Goal: Task Accomplishment & Management: Use online tool/utility

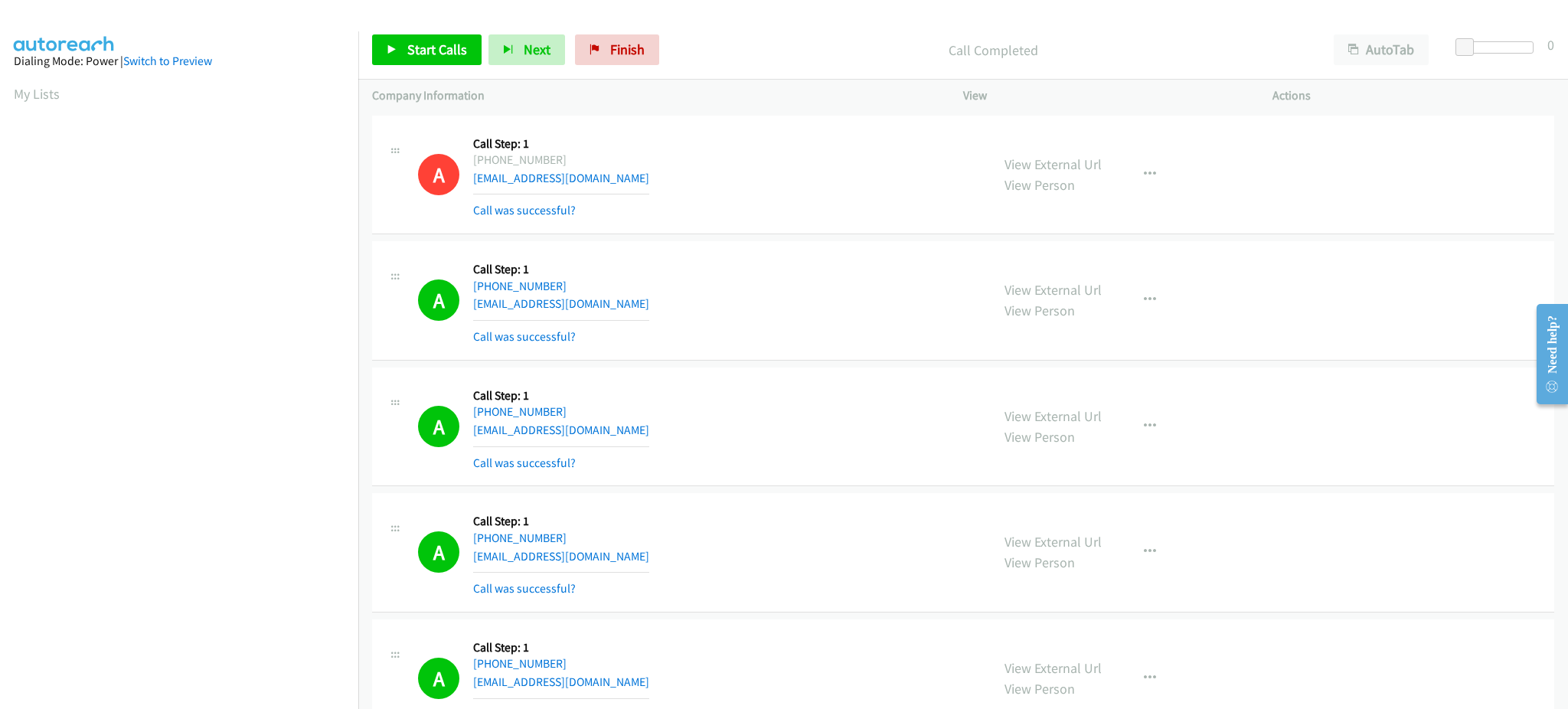
scroll to position [153, 4]
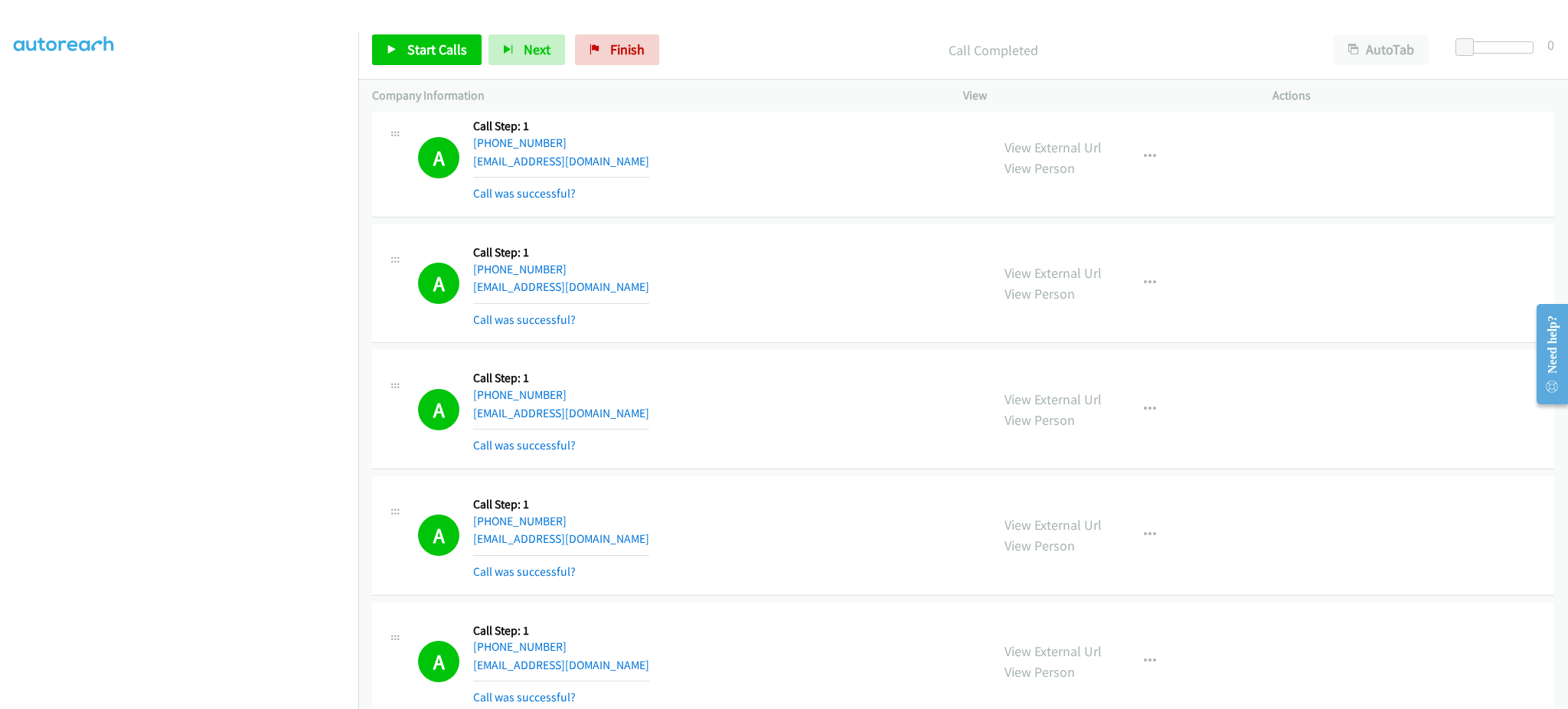
click at [453, 67] on div "Start Calls Pause Next Finish Call Completed AutoTab AutoTab 0" at bounding box center [963, 50] width 1210 height 59
click at [451, 54] on span "Start Calls" at bounding box center [438, 49] width 60 height 17
click at [445, 43] on link "Pause" at bounding box center [413, 49] width 84 height 31
click at [457, 53] on span "Start Calls" at bounding box center [438, 49] width 60 height 17
drag, startPoint x: 439, startPoint y: 43, endPoint x: 527, endPoint y: 166, distance: 151.2
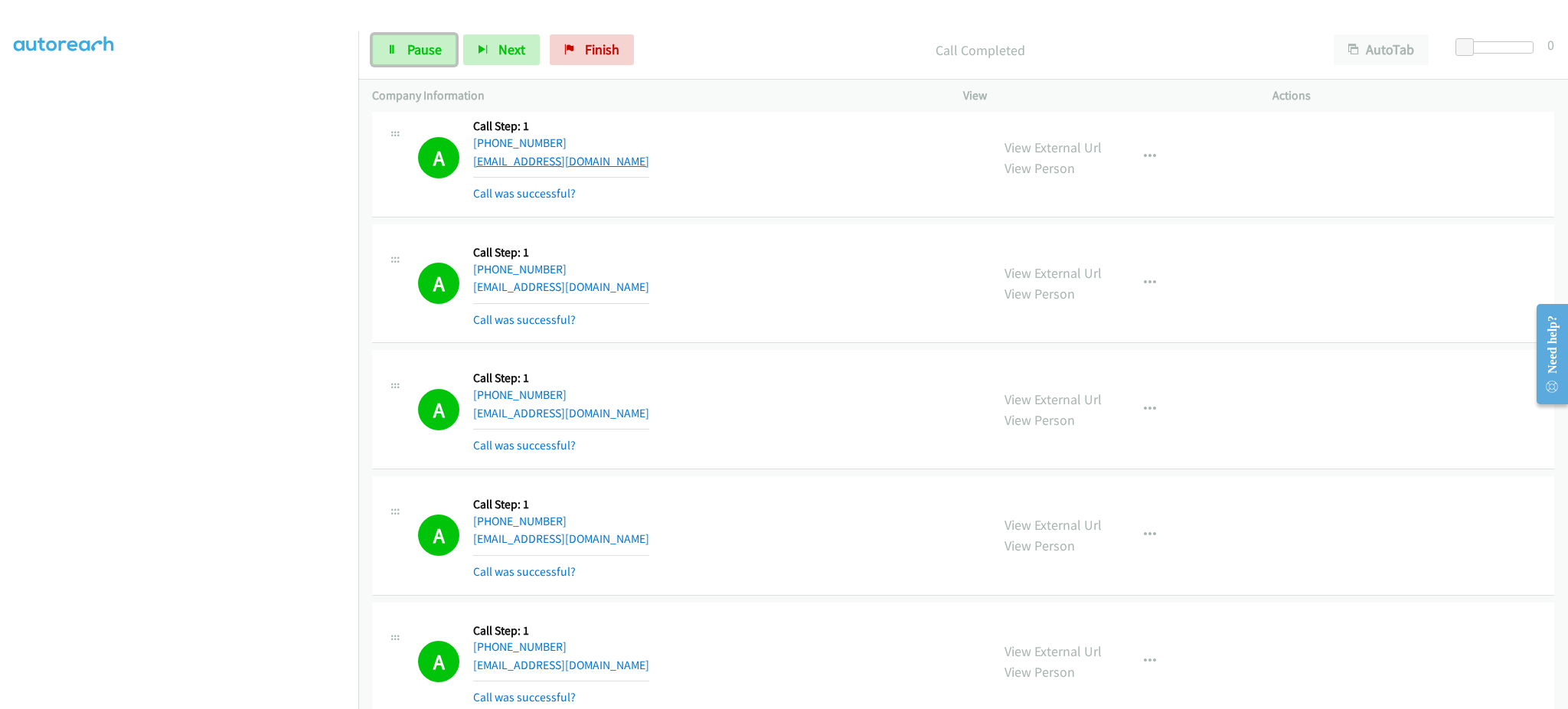
click at [439, 43] on span "Pause" at bounding box center [424, 49] width 34 height 17
click at [418, 38] on link "Start Calls" at bounding box center [427, 49] width 110 height 31
click at [418, 53] on span "Start Calls" at bounding box center [438, 49] width 60 height 17
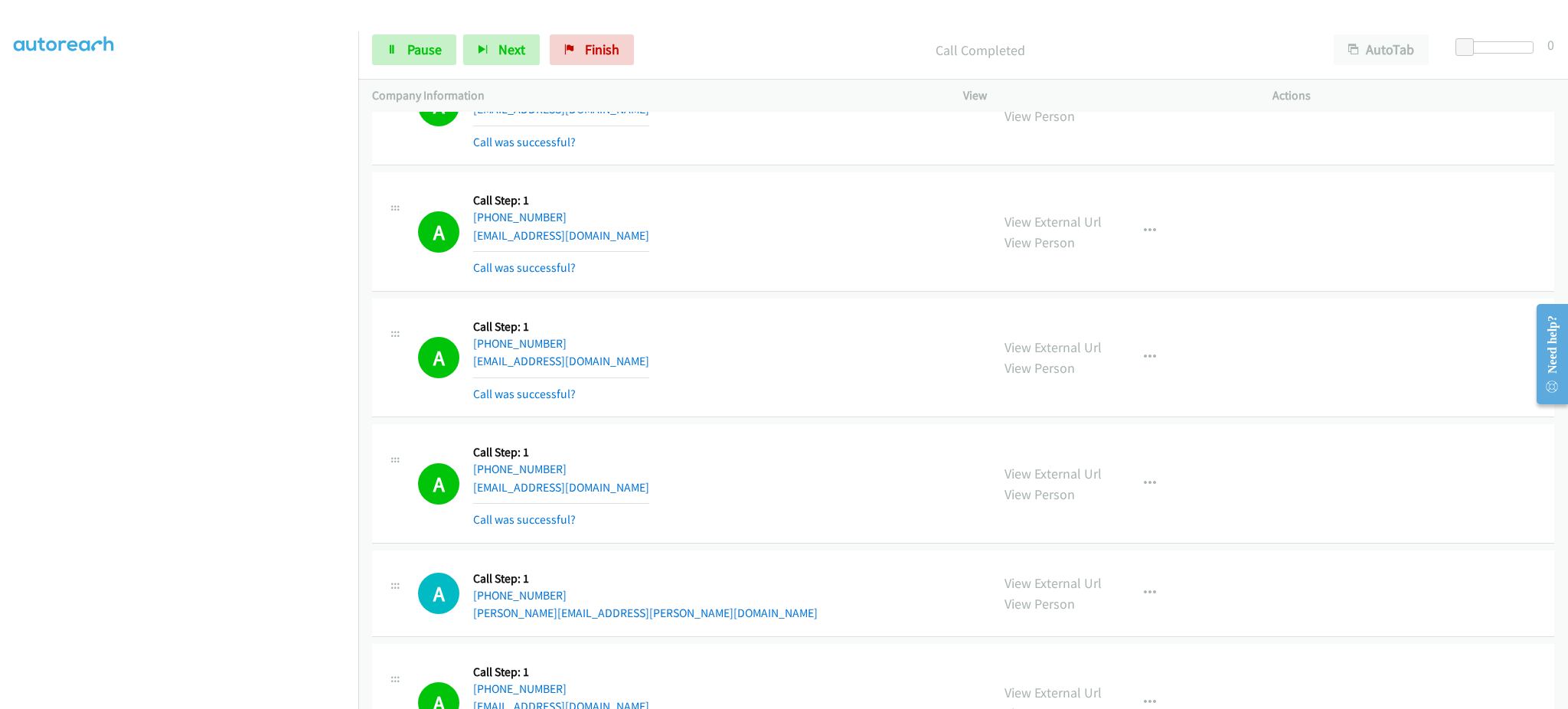
scroll to position [4290, 0]
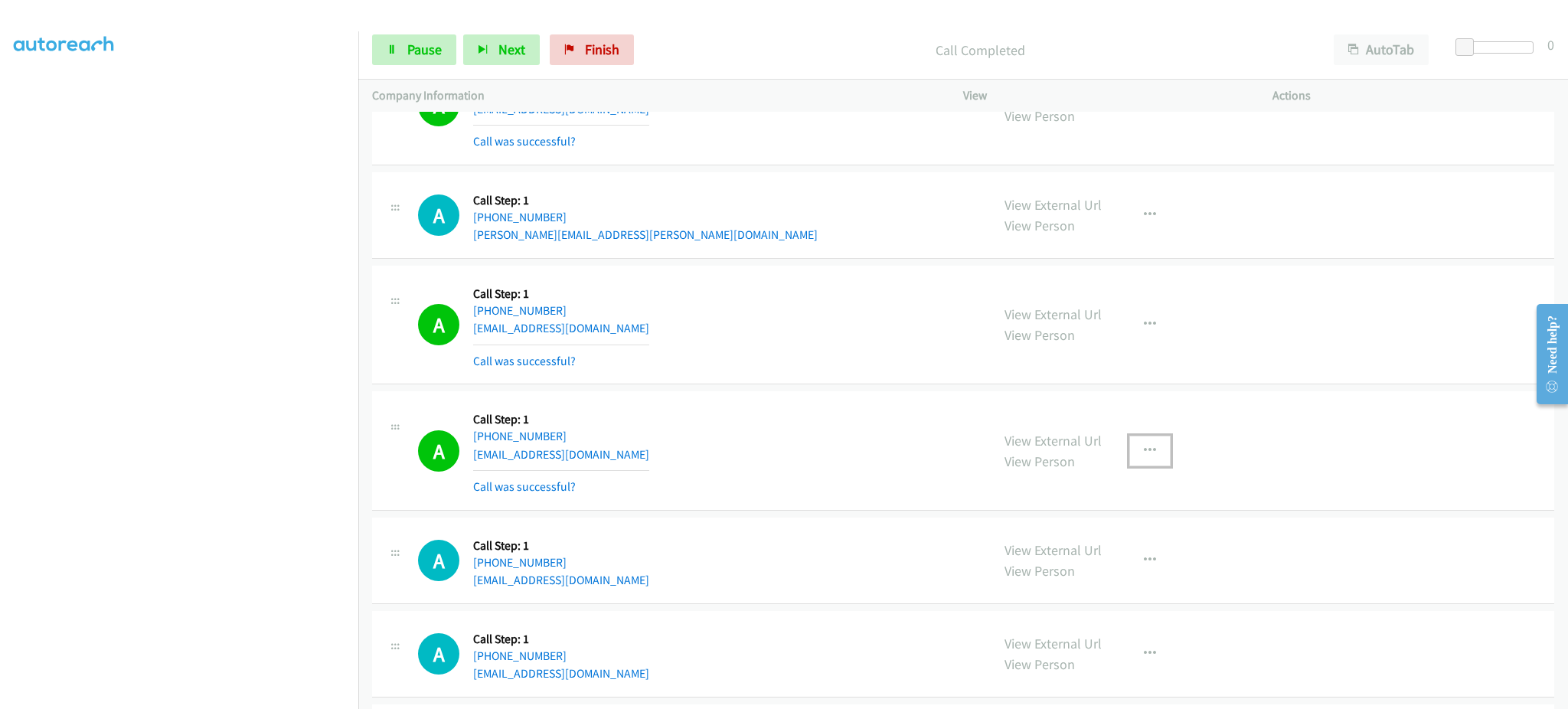
click at [1130, 446] on button "button" at bounding box center [1150, 451] width 42 height 31
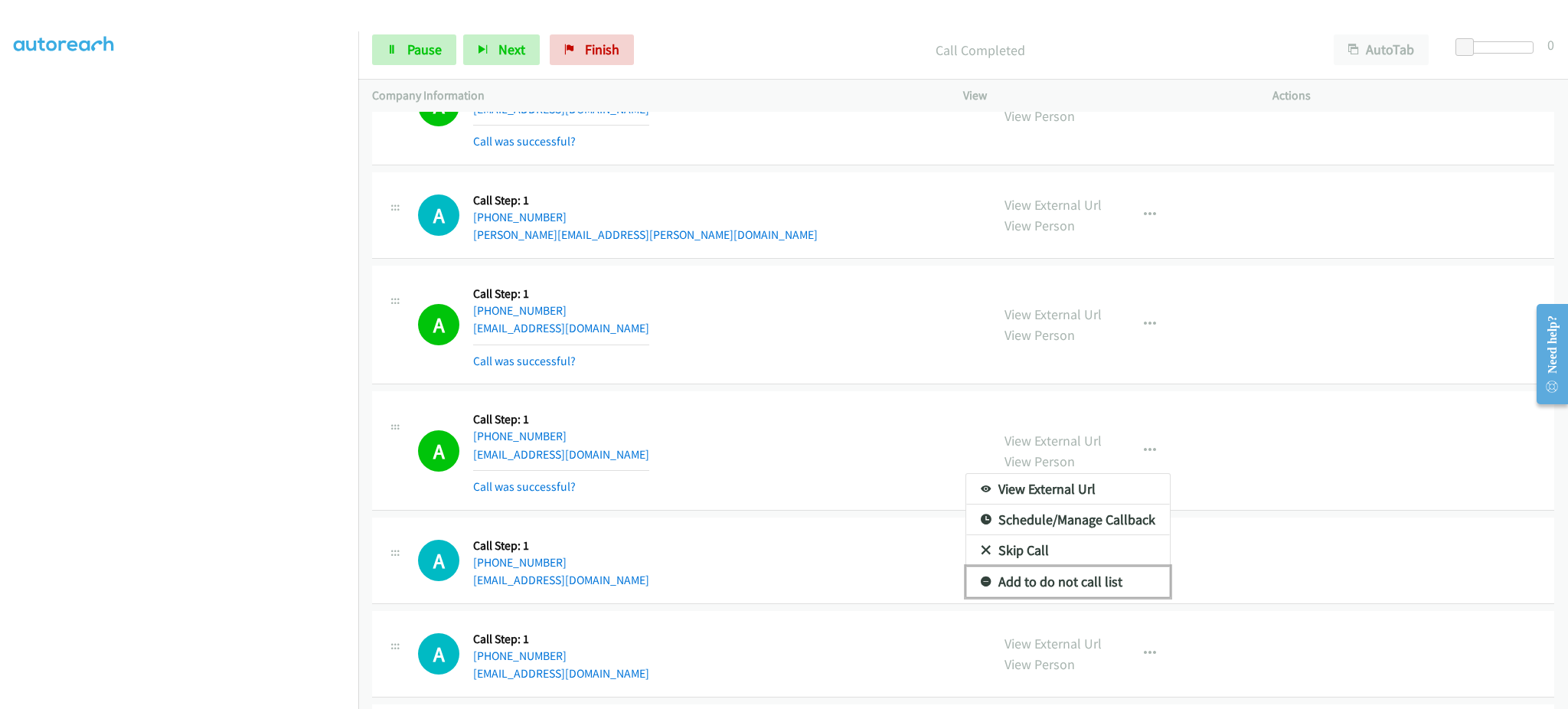
click at [1075, 583] on link "Add to do not call list" at bounding box center [1068, 582] width 204 height 31
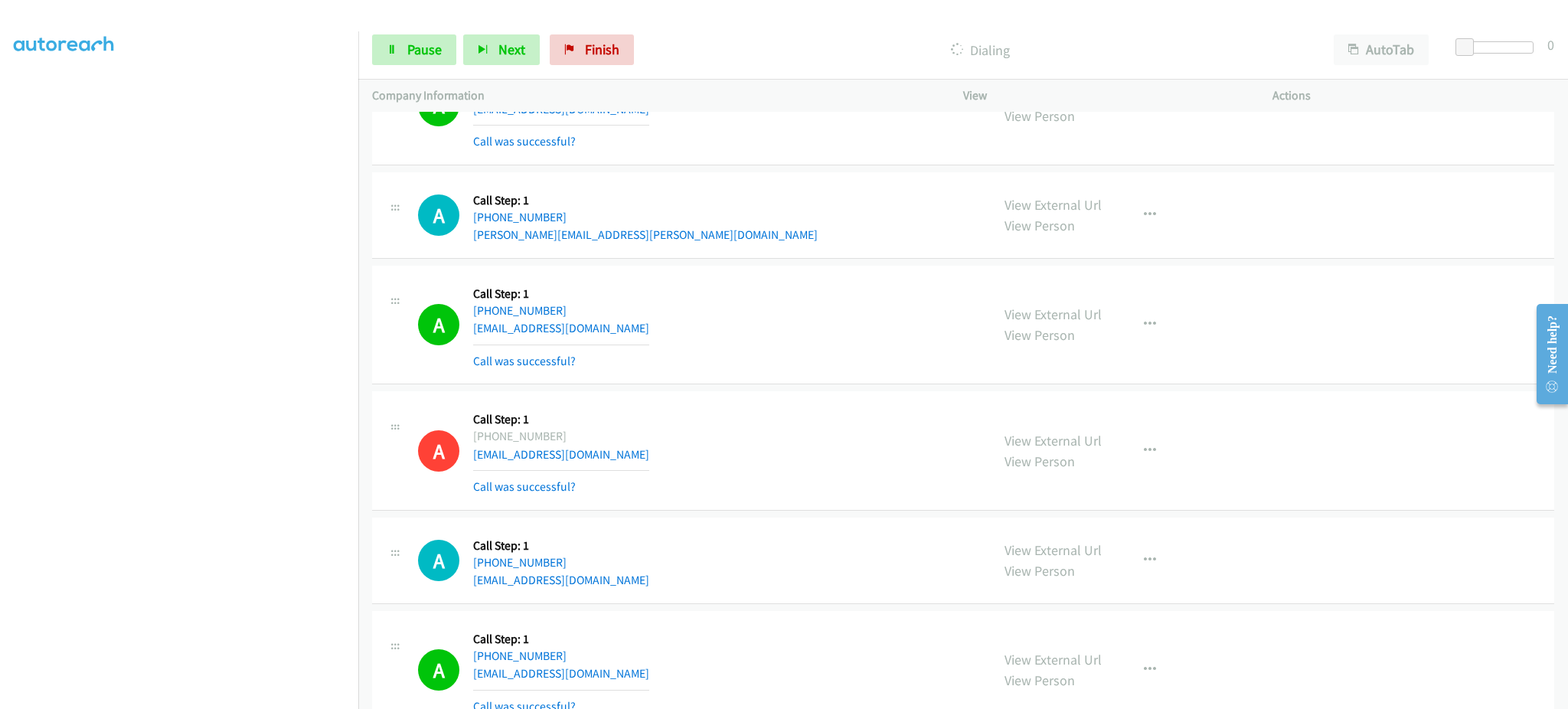
click at [239, 696] on section at bounding box center [180, 345] width 331 height 733
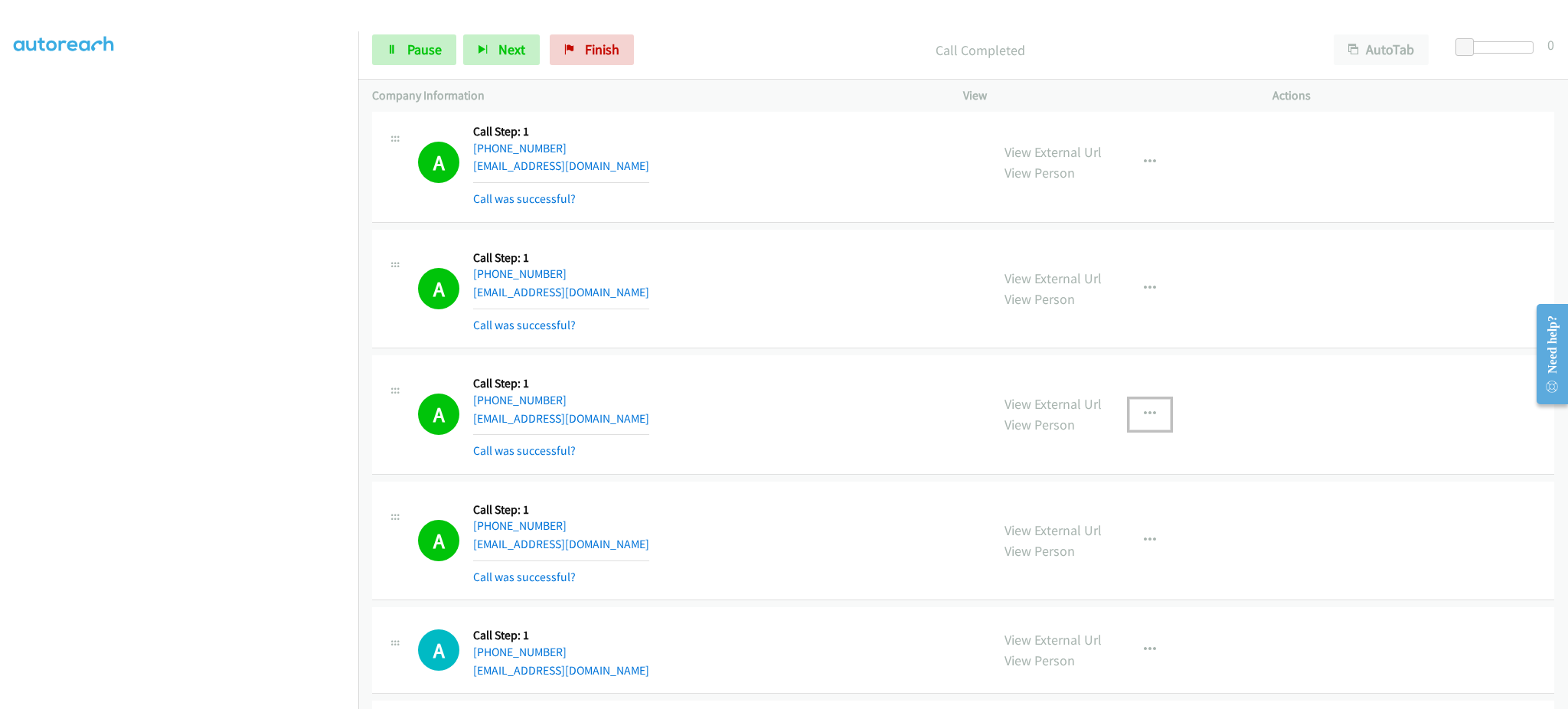
click at [1142, 429] on button "button" at bounding box center [1150, 414] width 42 height 31
click at [1099, 544] on link "Add to do not call list" at bounding box center [1068, 545] width 204 height 31
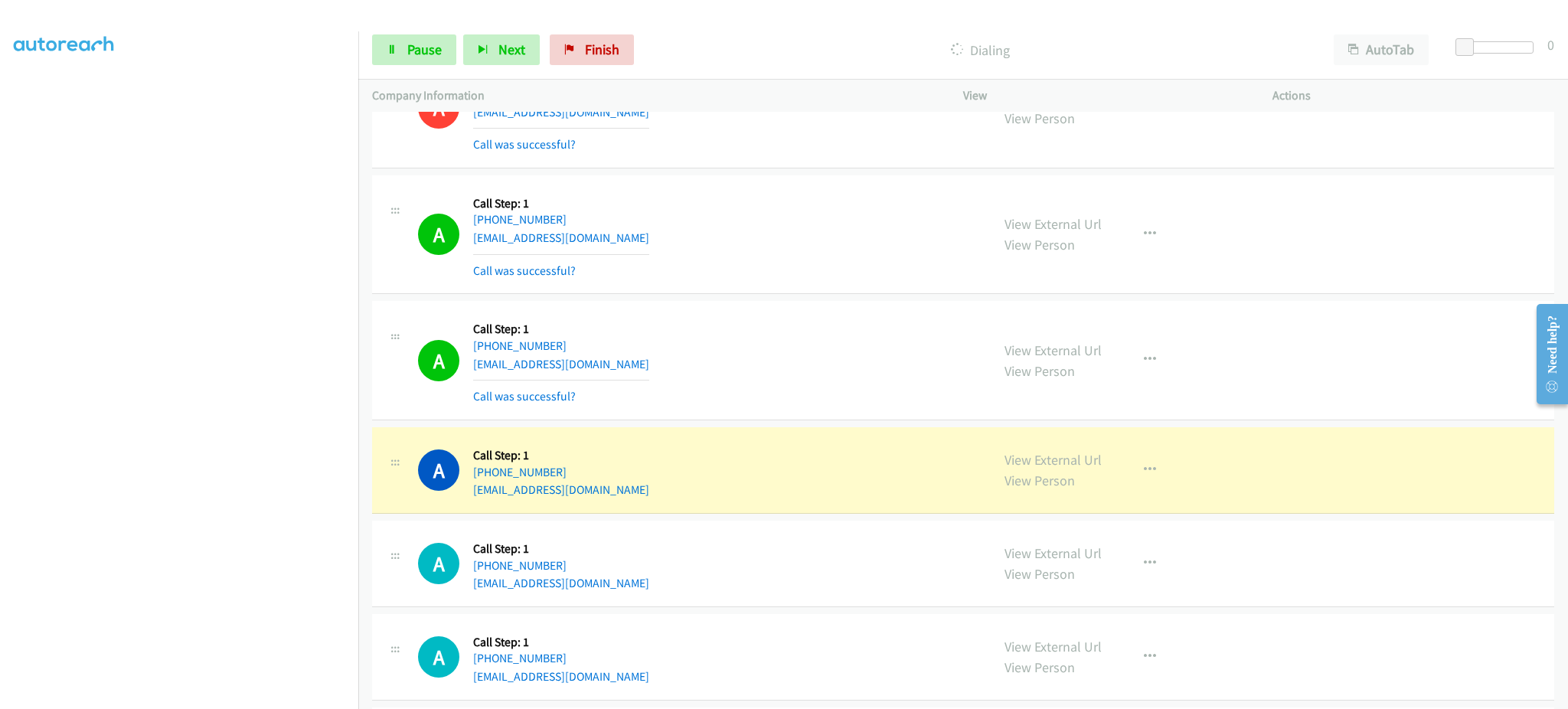
scroll to position [5663, 0]
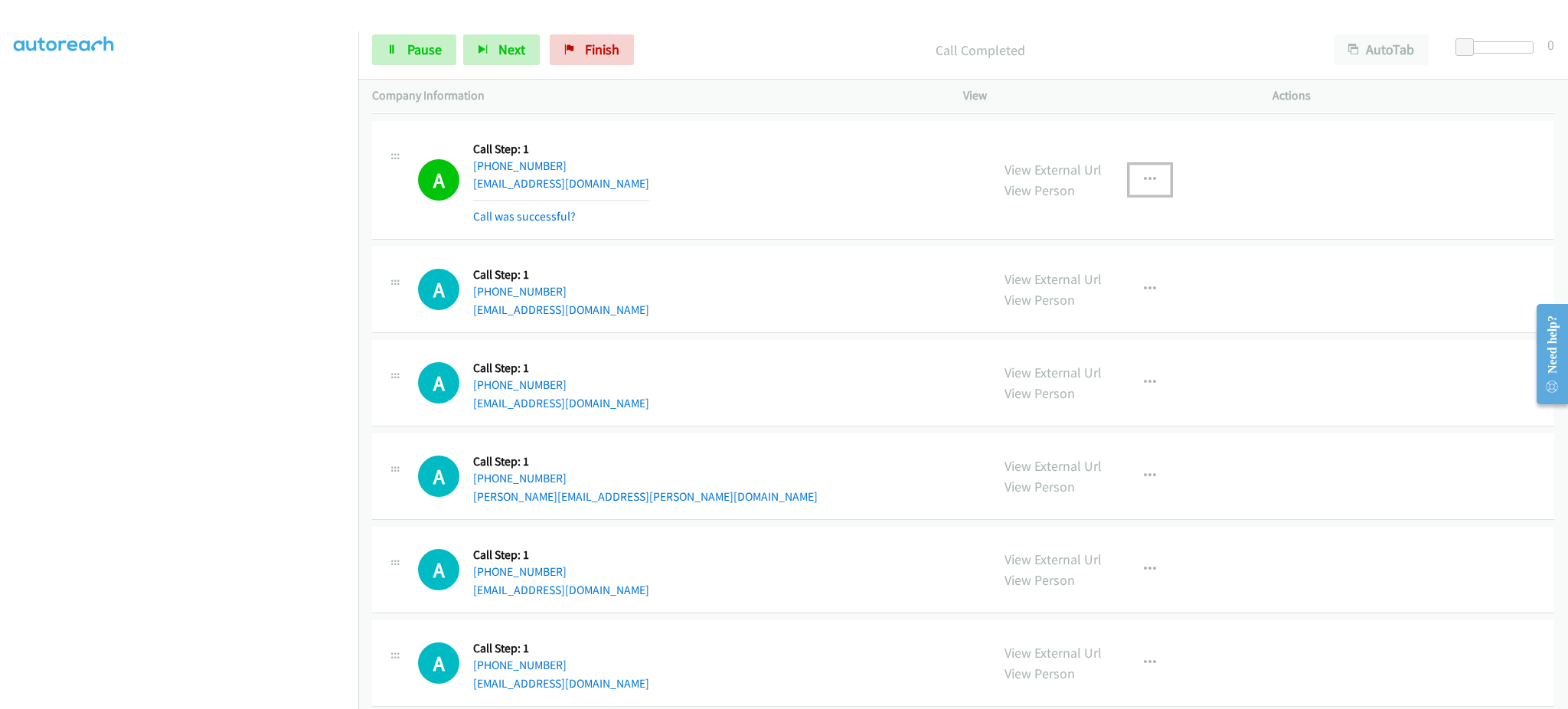
drag, startPoint x: 1140, startPoint y: 181, endPoint x: 1129, endPoint y: 255, distance: 74.8
click at [1144, 181] on icon "button" at bounding box center [1150, 180] width 12 height 12
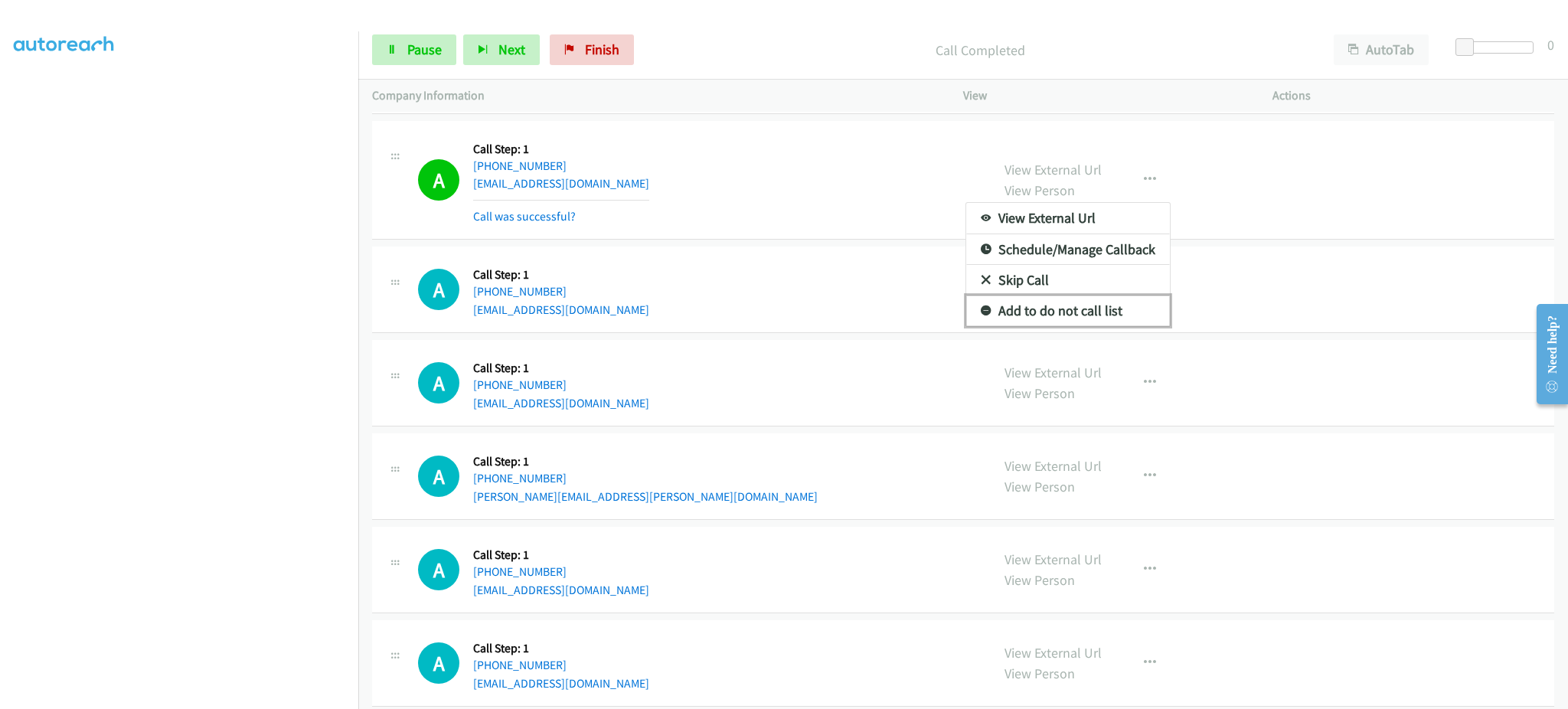
click at [1116, 314] on link "Add to do not call list" at bounding box center [1068, 310] width 204 height 31
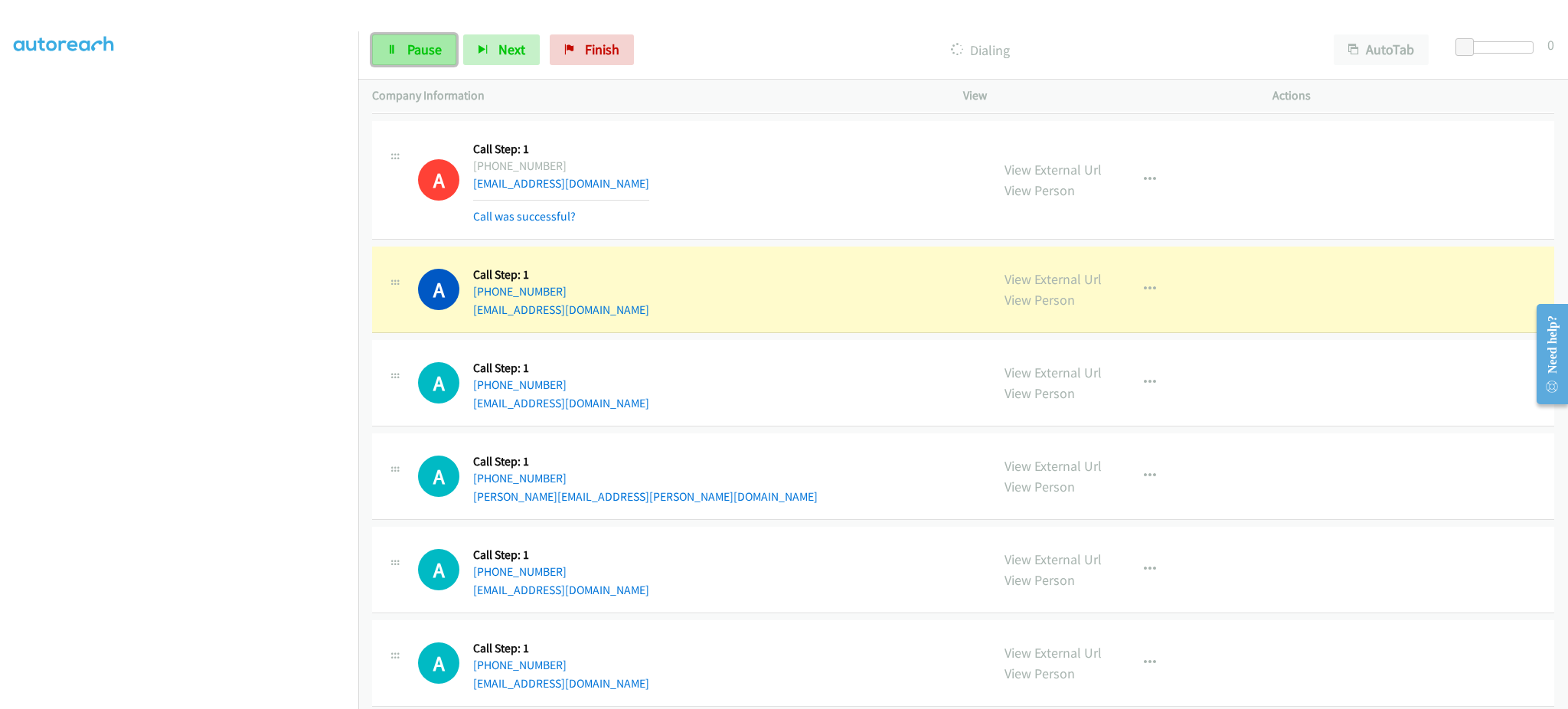
click at [412, 43] on span "Pause" at bounding box center [424, 49] width 34 height 17
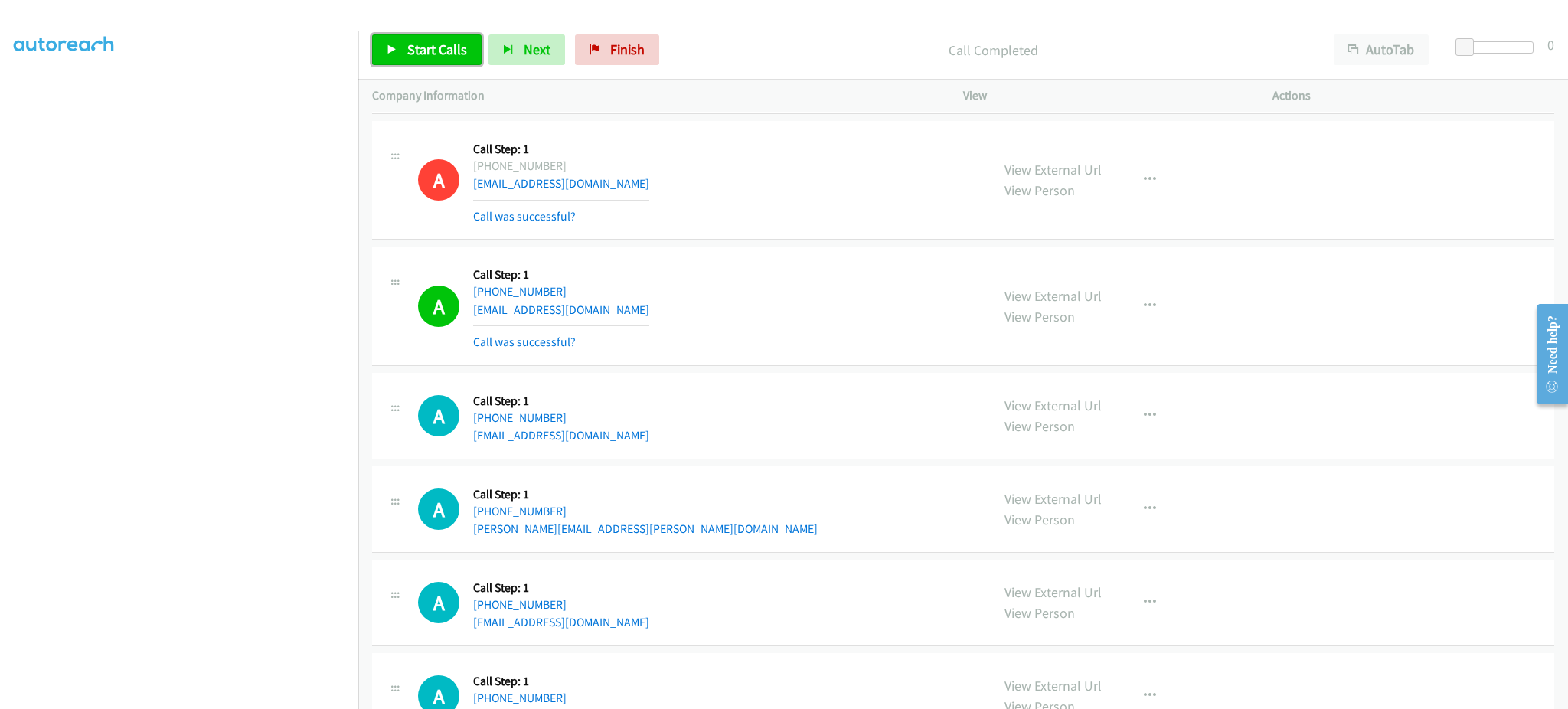
click at [458, 56] on span "Start Calls" at bounding box center [438, 49] width 60 height 17
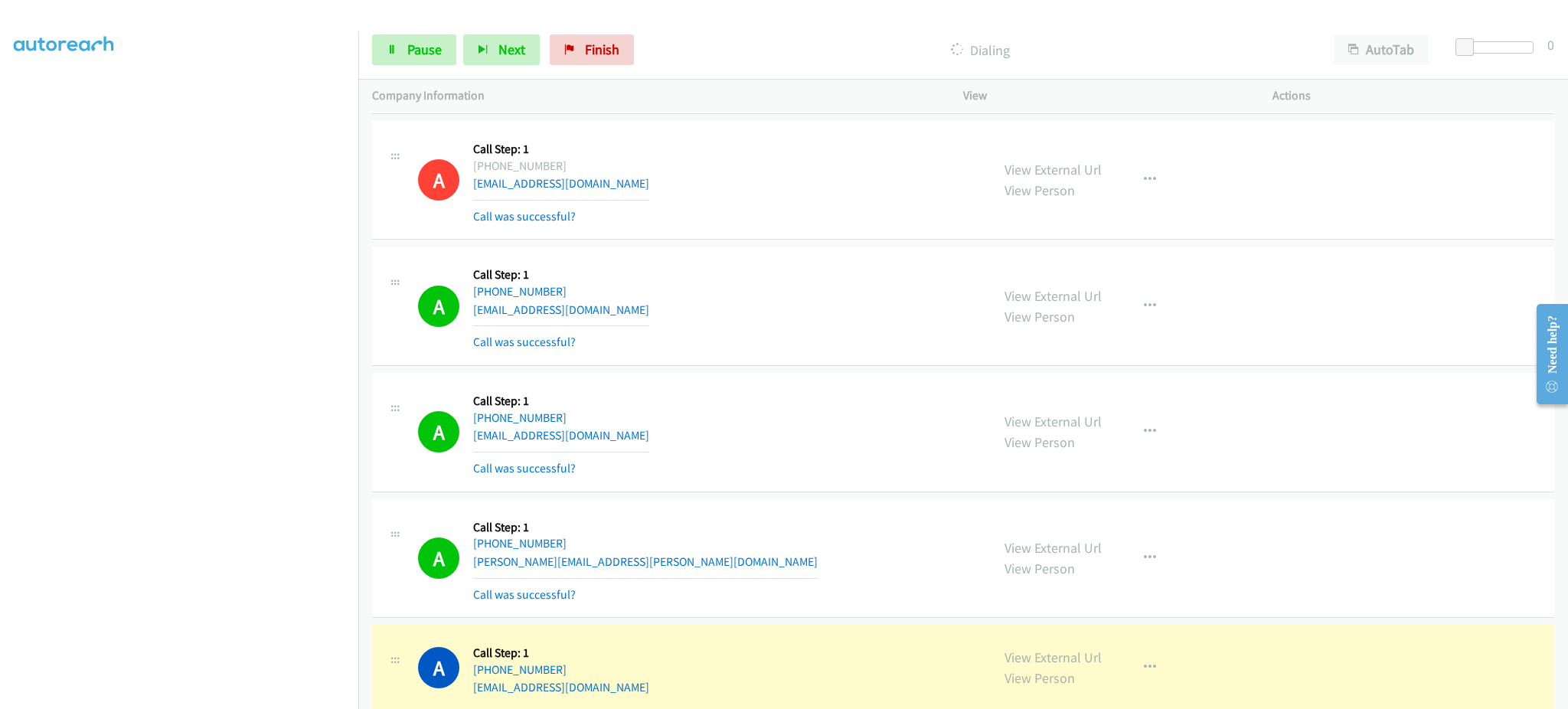
scroll to position [5969, 0]
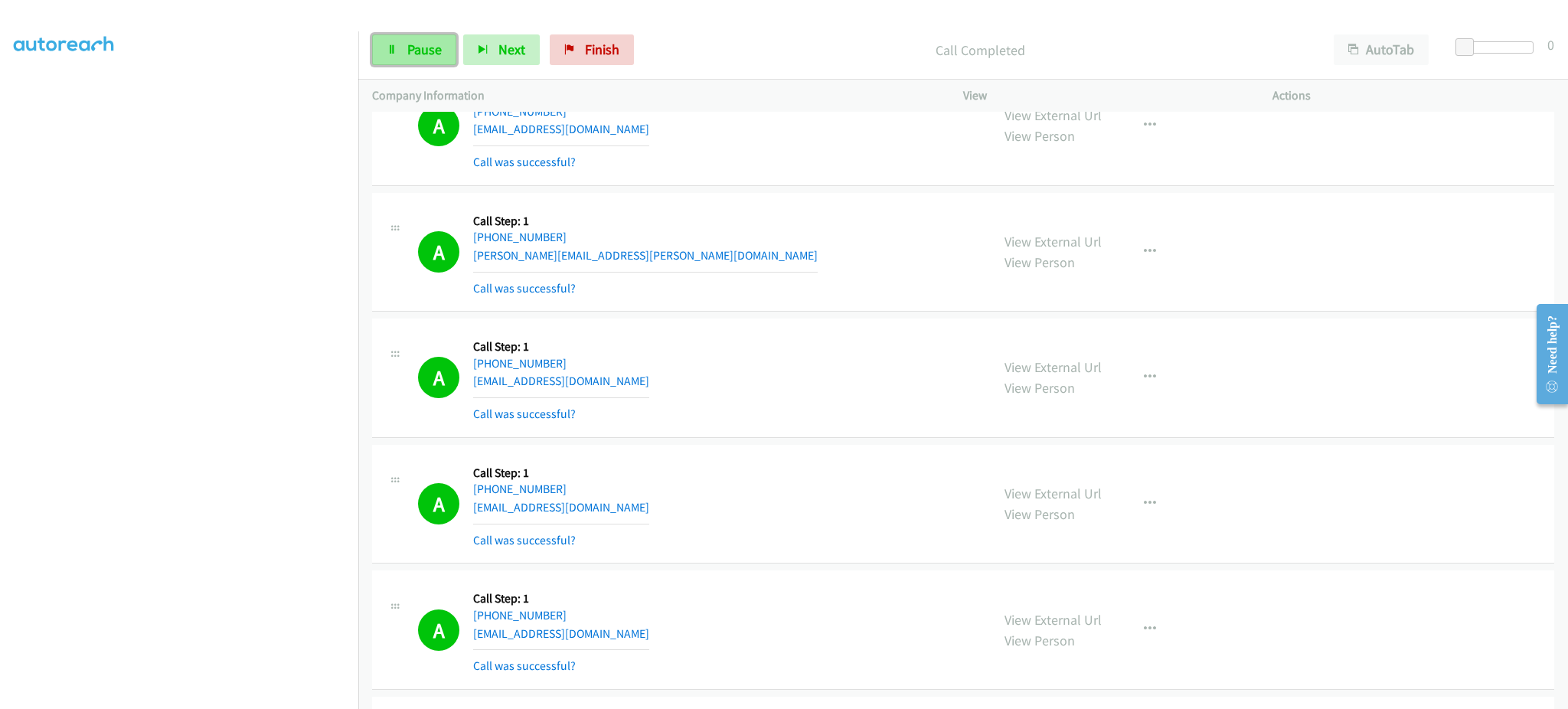
click at [418, 34] on link "Pause" at bounding box center [413, 49] width 84 height 31
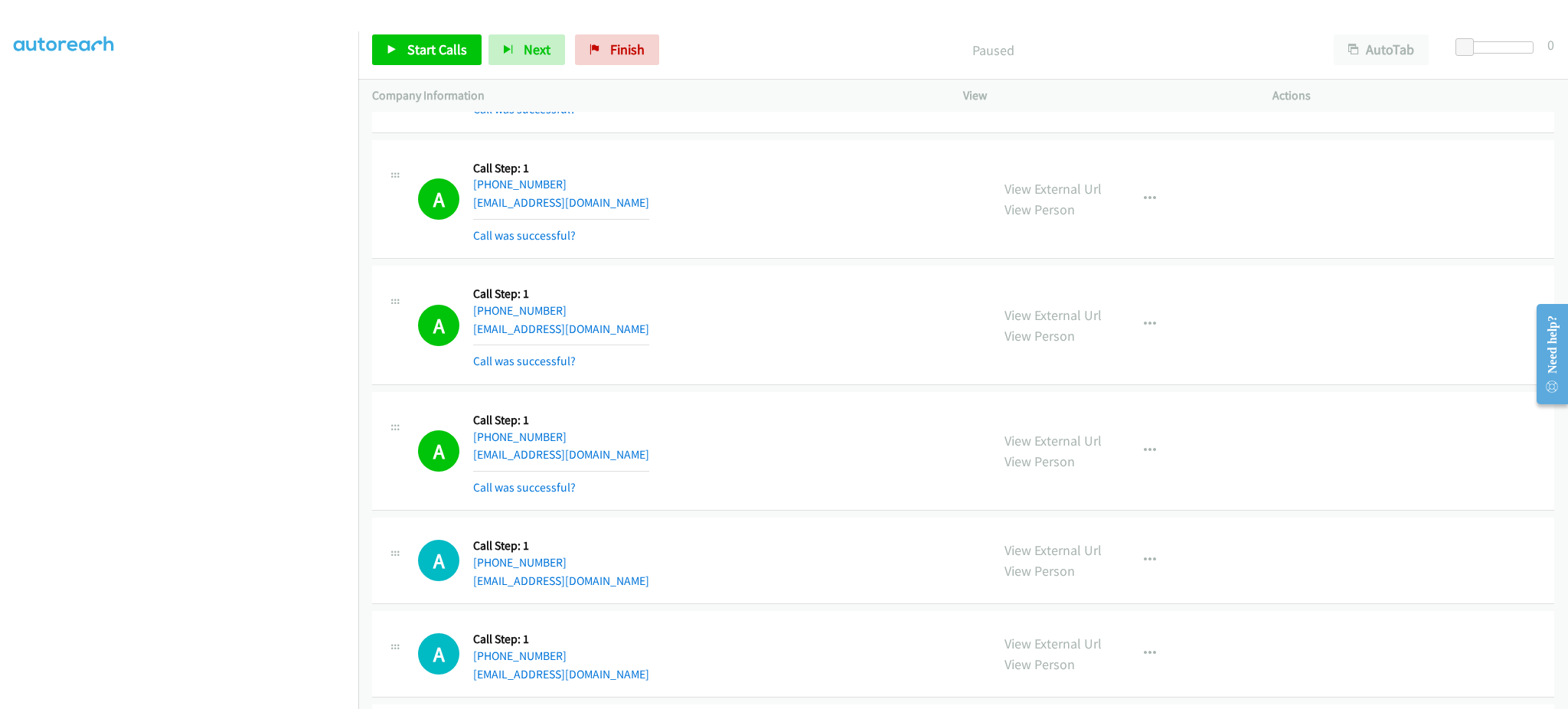
scroll to position [6276, 0]
click at [434, 65] on link "Start Calls" at bounding box center [427, 49] width 110 height 31
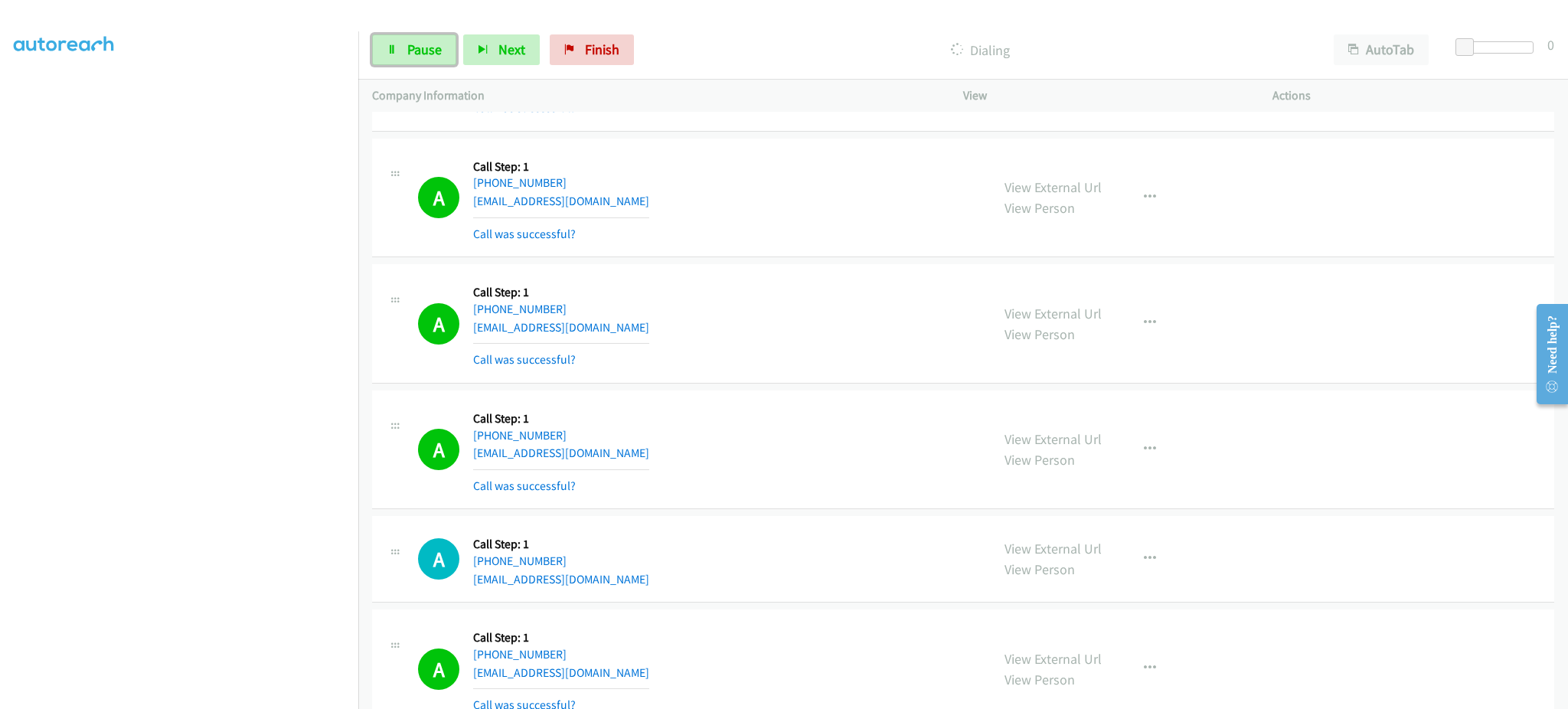
drag, startPoint x: 397, startPoint y: 62, endPoint x: 394, endPoint y: 10, distance: 52.1
click at [397, 62] on link "Pause" at bounding box center [413, 49] width 84 height 31
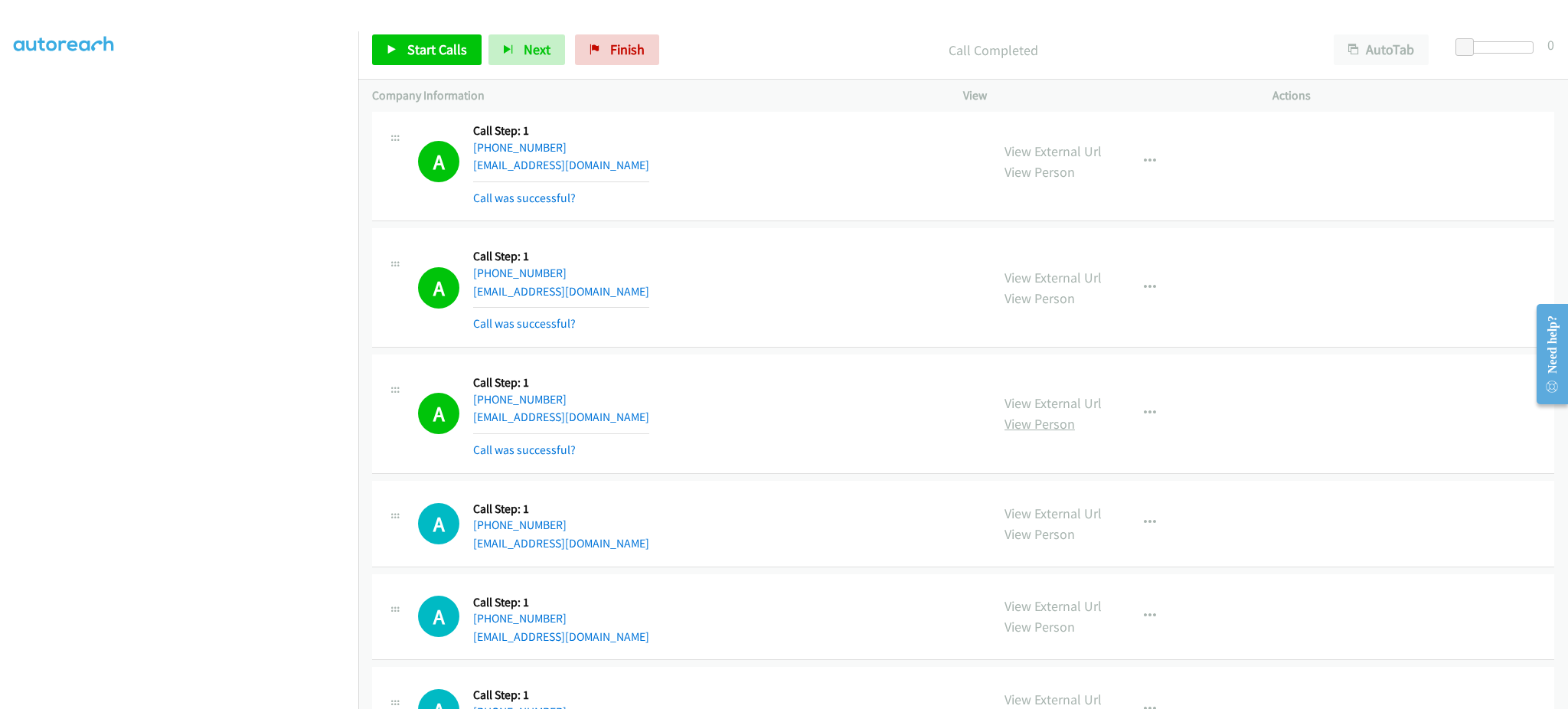
click at [1031, 419] on link "View Person" at bounding box center [1040, 424] width 71 height 17
click at [1046, 409] on link "View External Url" at bounding box center [1053, 403] width 97 height 17
click at [1159, 414] on button "button" at bounding box center [1150, 414] width 42 height 31
click at [1120, 535] on link "Add to do not call list" at bounding box center [1068, 544] width 204 height 31
click at [447, 51] on span "Start Calls" at bounding box center [438, 49] width 60 height 17
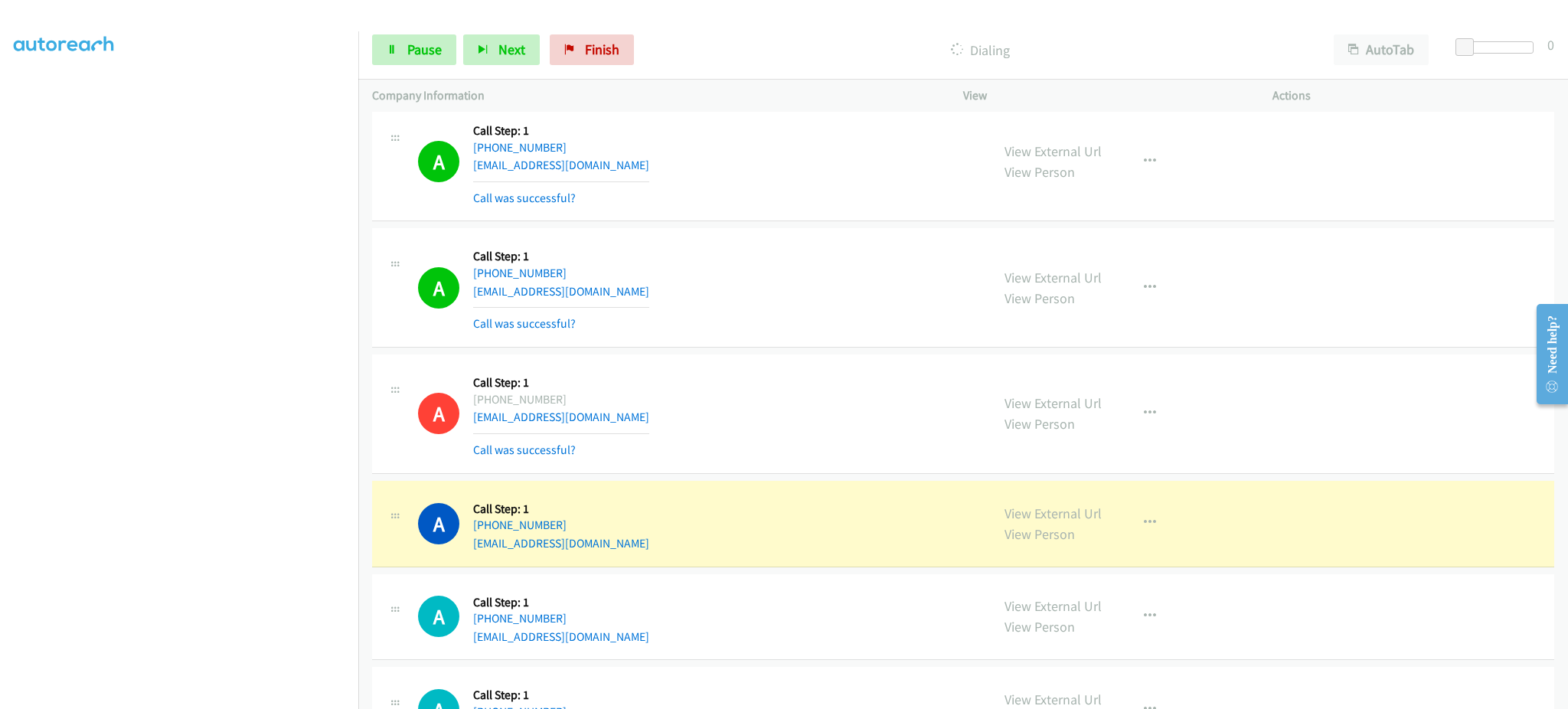
click at [266, 695] on section at bounding box center [180, 345] width 331 height 733
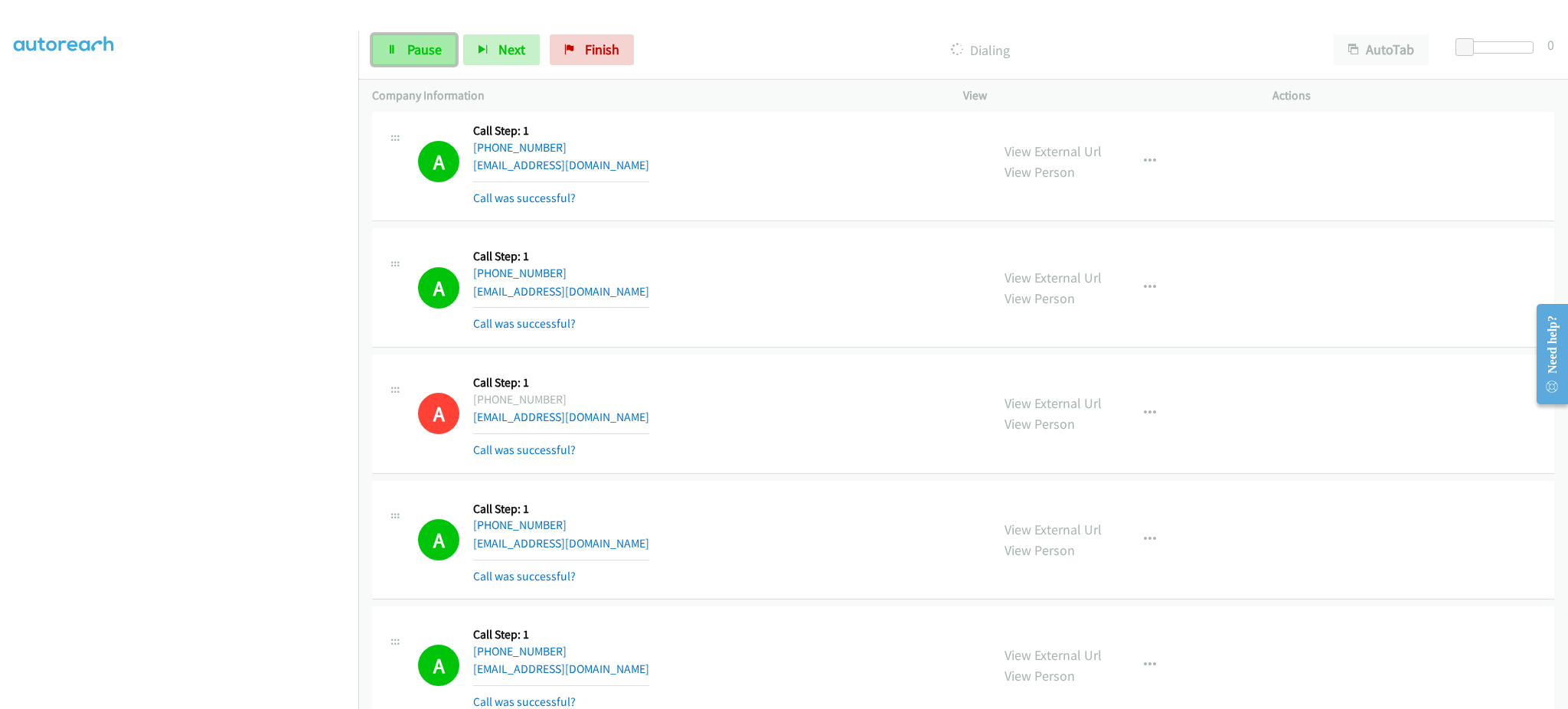
click at [429, 47] on span "Pause" at bounding box center [424, 49] width 34 height 17
click at [425, 48] on span "Start Calls" at bounding box center [438, 49] width 60 height 17
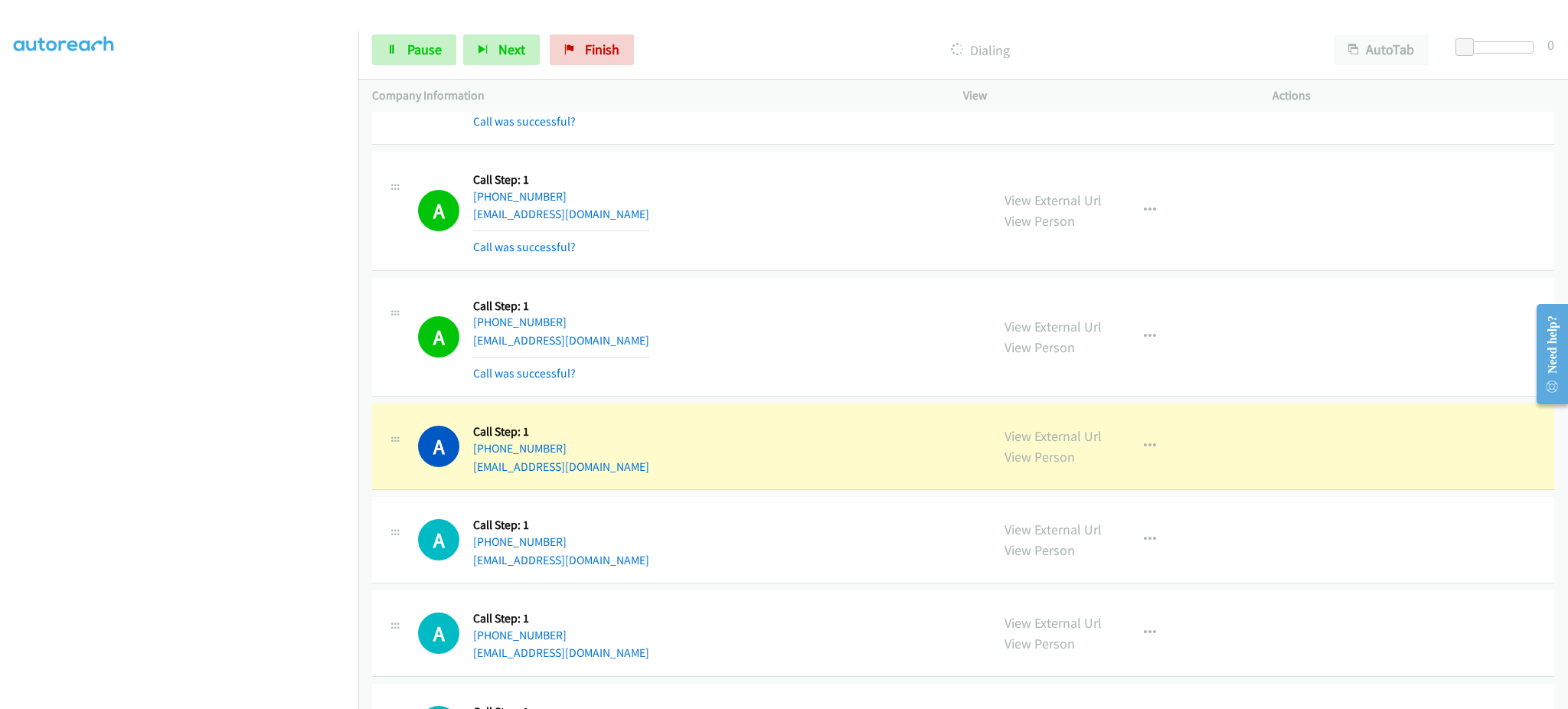
scroll to position [7456, 0]
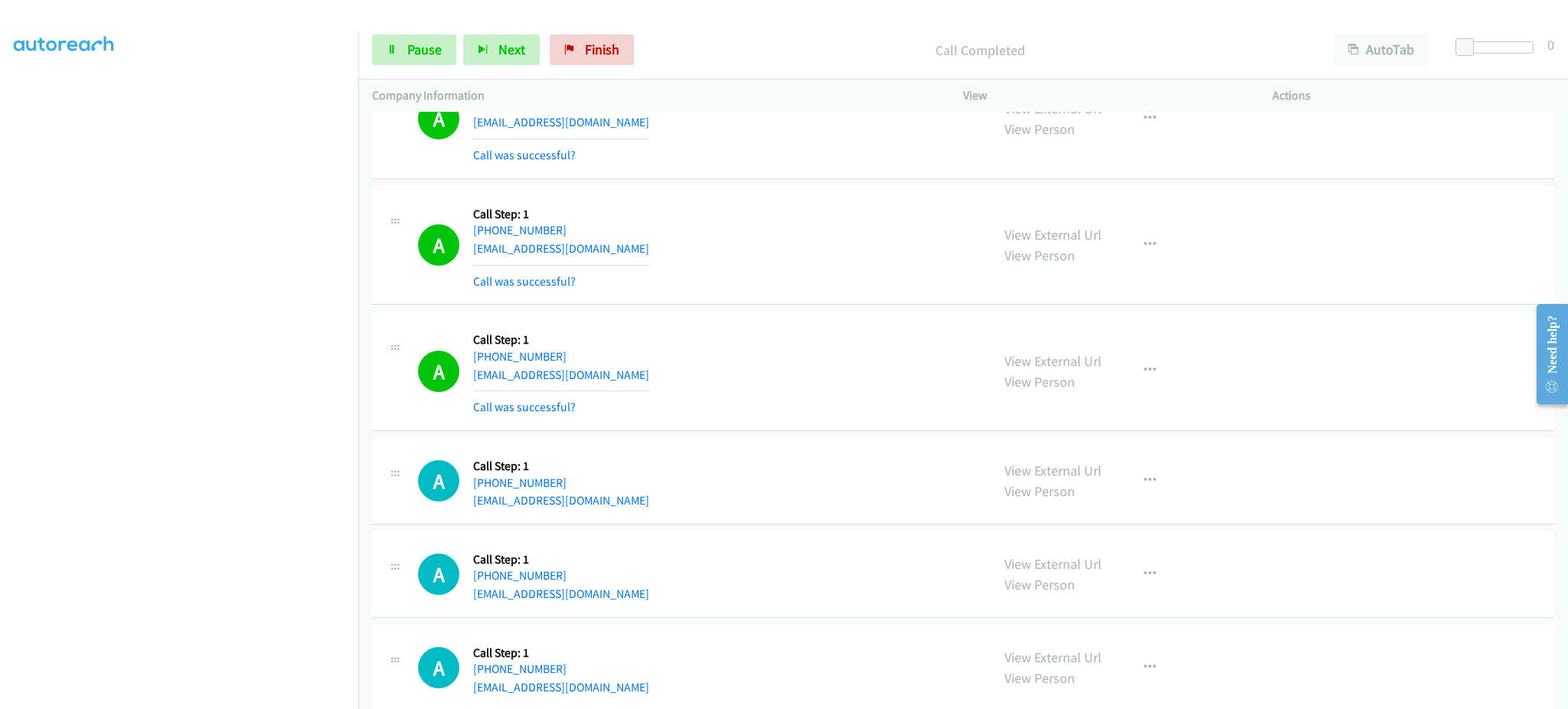
drag, startPoint x: 1195, startPoint y: 369, endPoint x: 1165, endPoint y: 374, distance: 30.4
click at [1193, 368] on div "View External Url View Person View External Url Email Schedule/Manage Callback …" at bounding box center [1152, 371] width 323 height 92
click at [1144, 374] on icon "button" at bounding box center [1150, 370] width 12 height 12
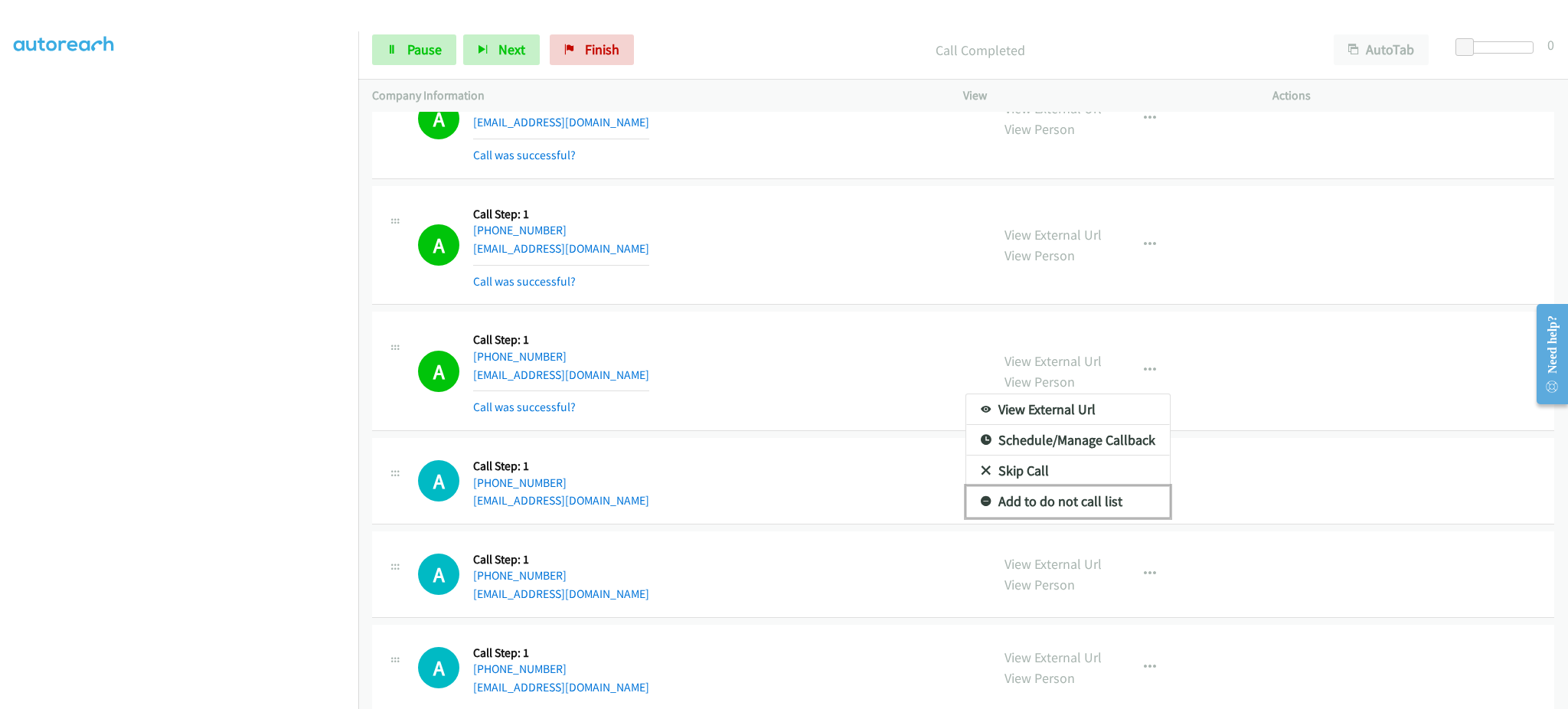
click at [1086, 512] on link "Add to do not call list" at bounding box center [1068, 502] width 204 height 31
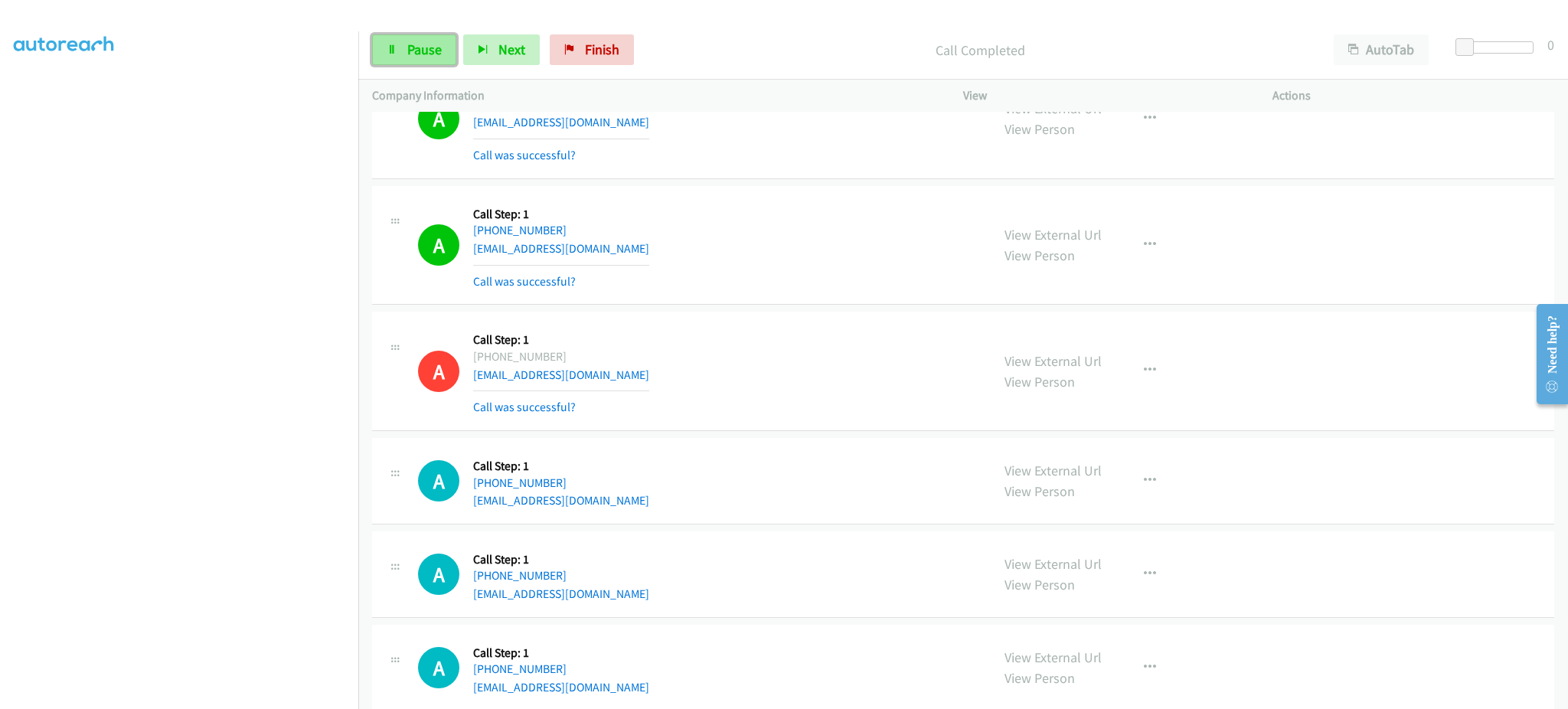
click at [404, 53] on link "Pause" at bounding box center [413, 49] width 84 height 31
click at [427, 50] on span "Start Calls" at bounding box center [438, 49] width 60 height 17
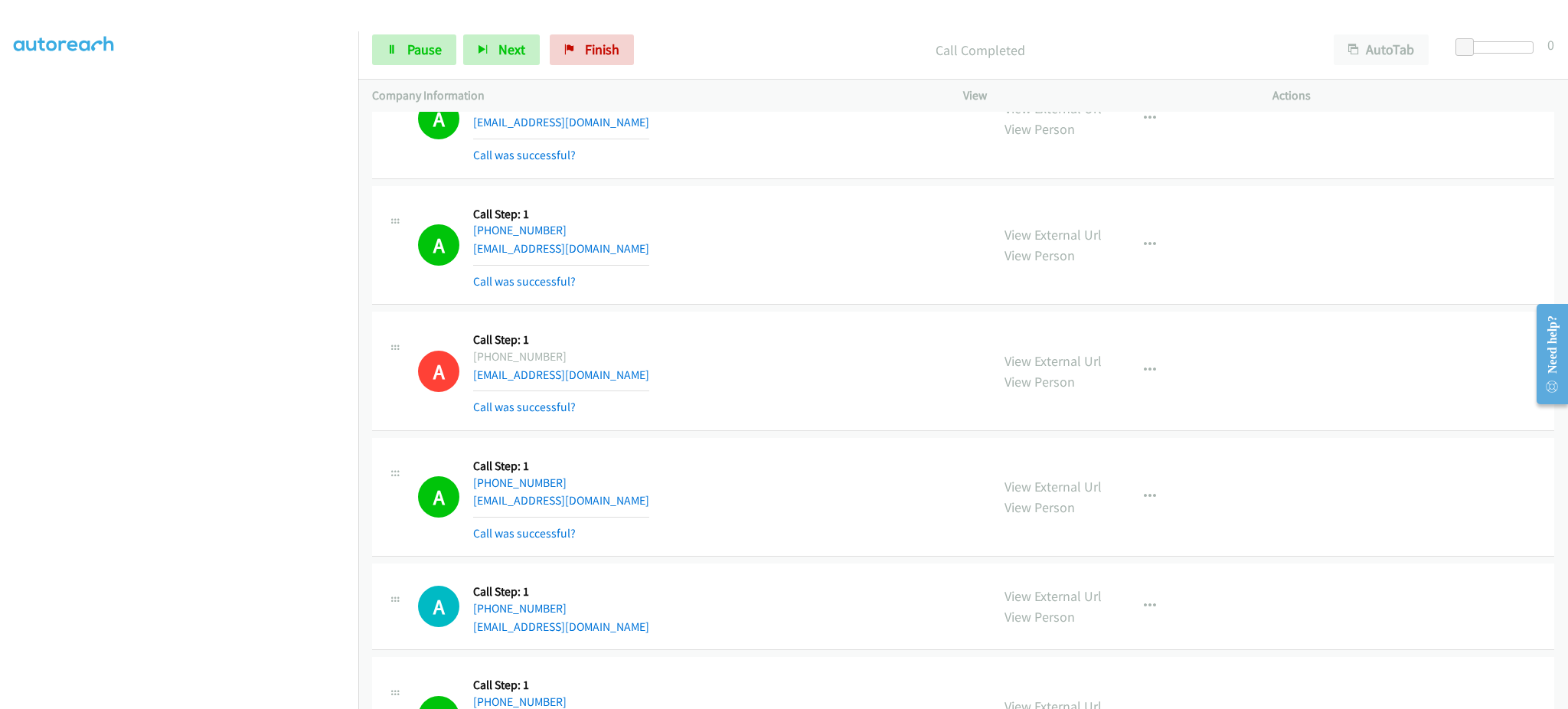
click at [423, 25] on div "Start Calls Pause Next Finish Call Completed AutoTab AutoTab 0" at bounding box center [963, 50] width 1210 height 59
click at [423, 34] on link "Pause" at bounding box center [413, 49] width 84 height 31
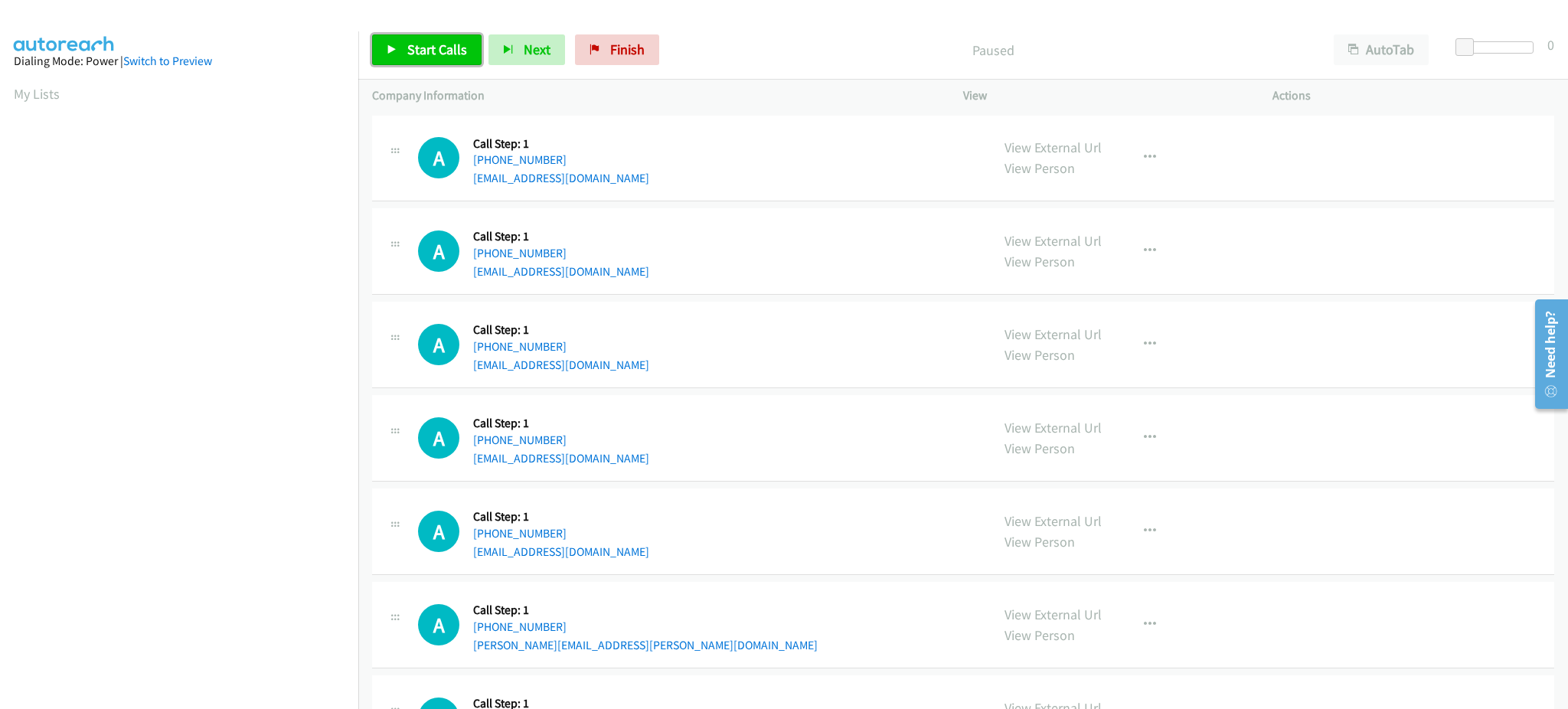
click at [419, 44] on span "Start Calls" at bounding box center [438, 49] width 60 height 17
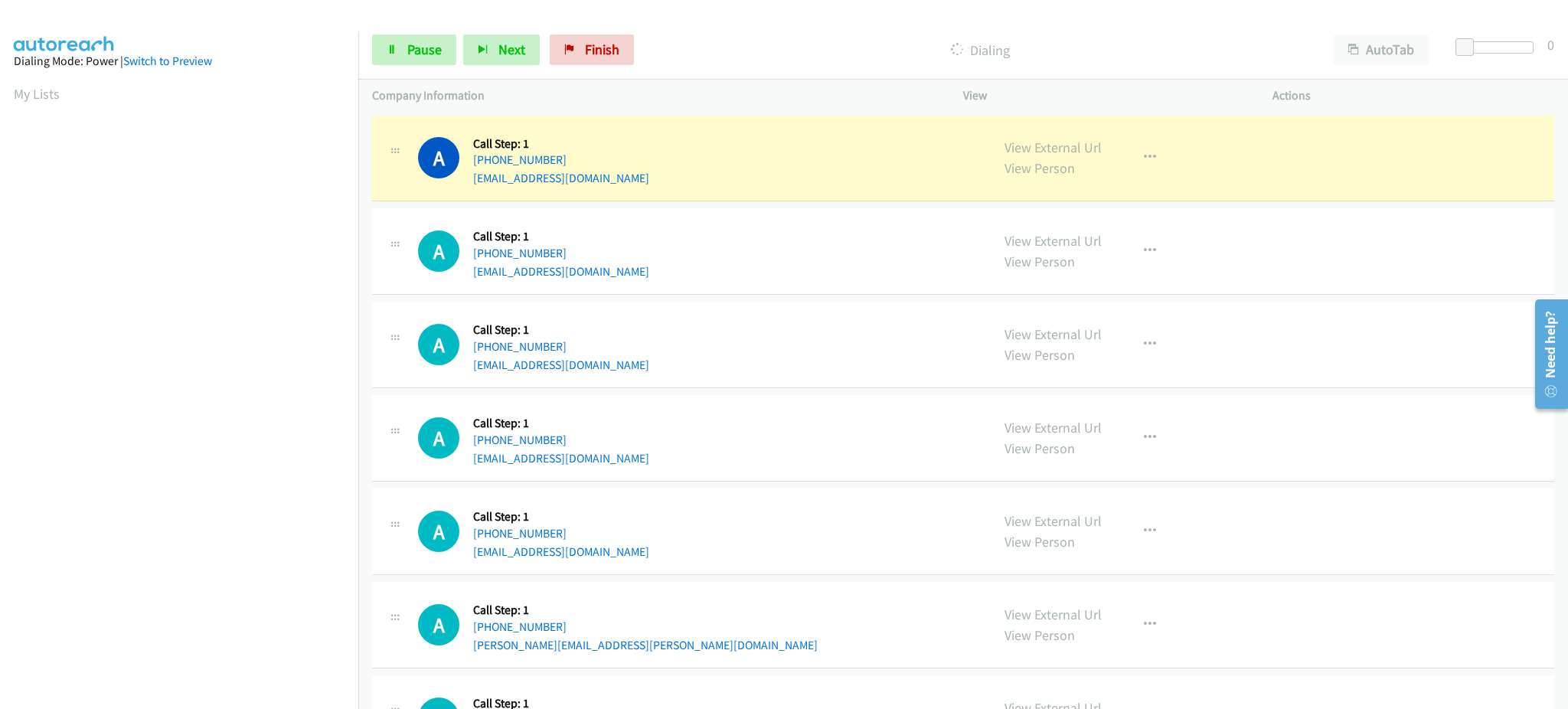
click at [834, 510] on div "A Callback Scheduled Call Step: 1 America/New_York +1 607-725-5923 rffanch@gmai…" at bounding box center [698, 532] width 559 height 58
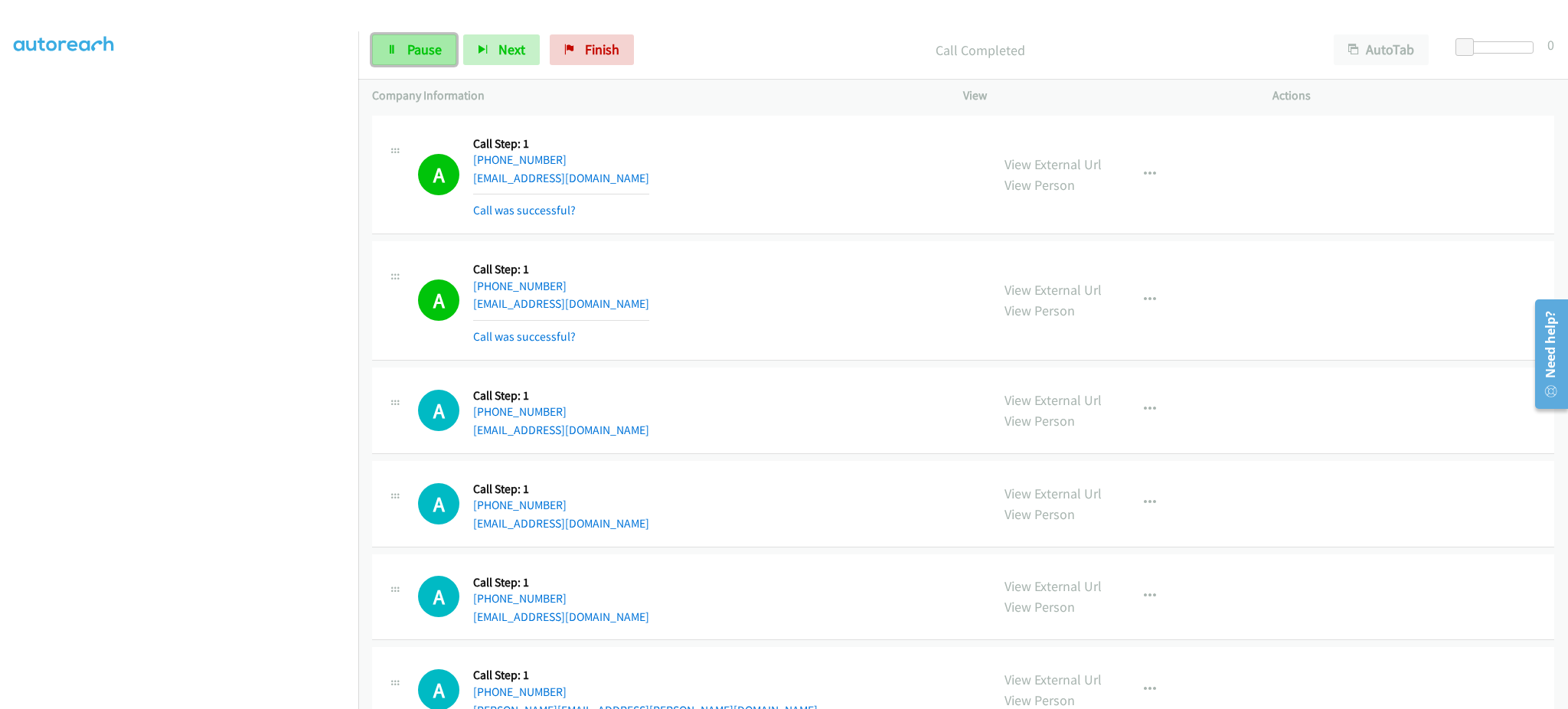
drag, startPoint x: 419, startPoint y: 52, endPoint x: 422, endPoint y: 36, distance: 16.3
click at [419, 53] on span "Pause" at bounding box center [424, 49] width 34 height 17
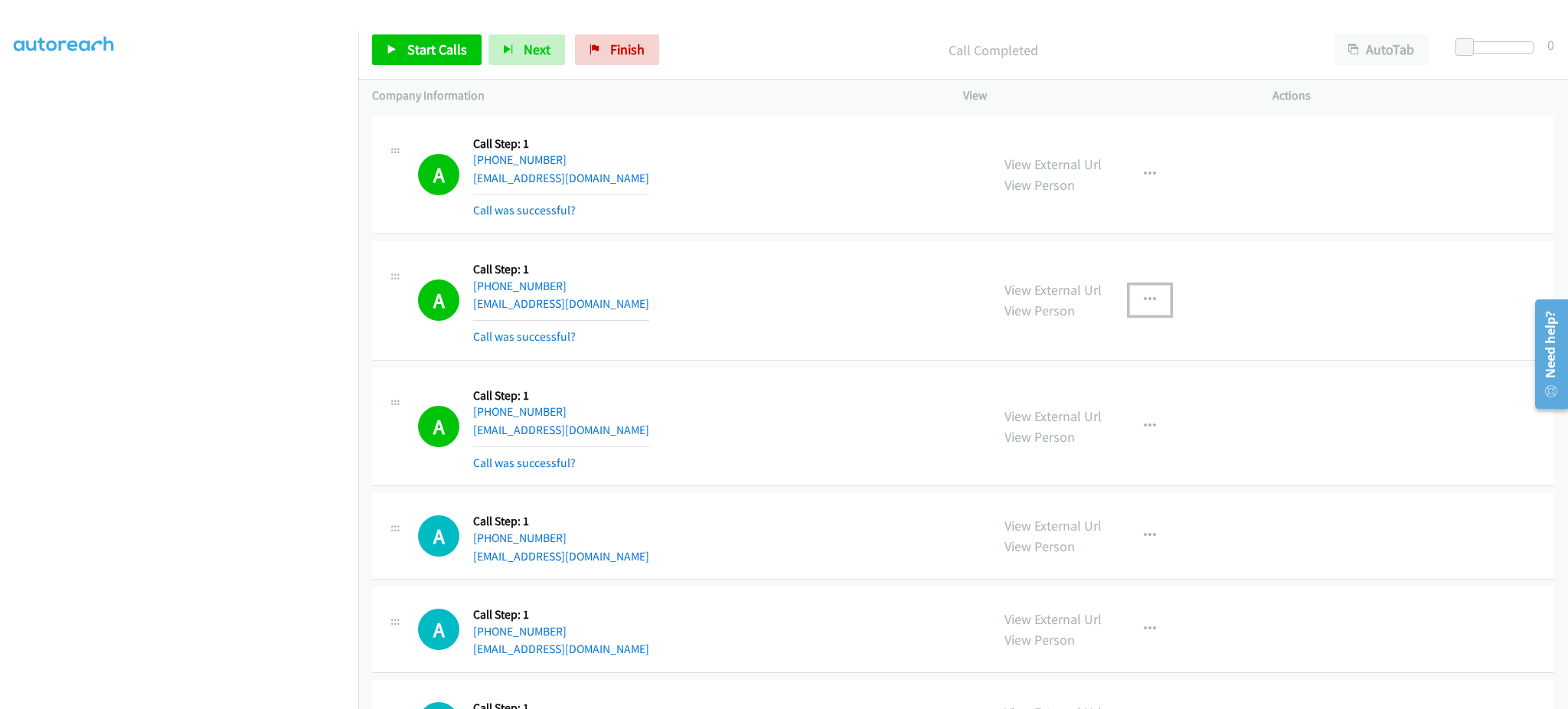
drag, startPoint x: 1131, startPoint y: 295, endPoint x: 1130, endPoint y: 369, distance: 74.0
click at [1131, 295] on button "button" at bounding box center [1150, 300] width 42 height 31
drag, startPoint x: 1114, startPoint y: 429, endPoint x: 927, endPoint y: 678, distance: 311.4
click at [1113, 429] on link "Add to do not call list" at bounding box center [1068, 431] width 204 height 31
click at [401, 58] on link "Start Calls" at bounding box center [427, 49] width 110 height 31
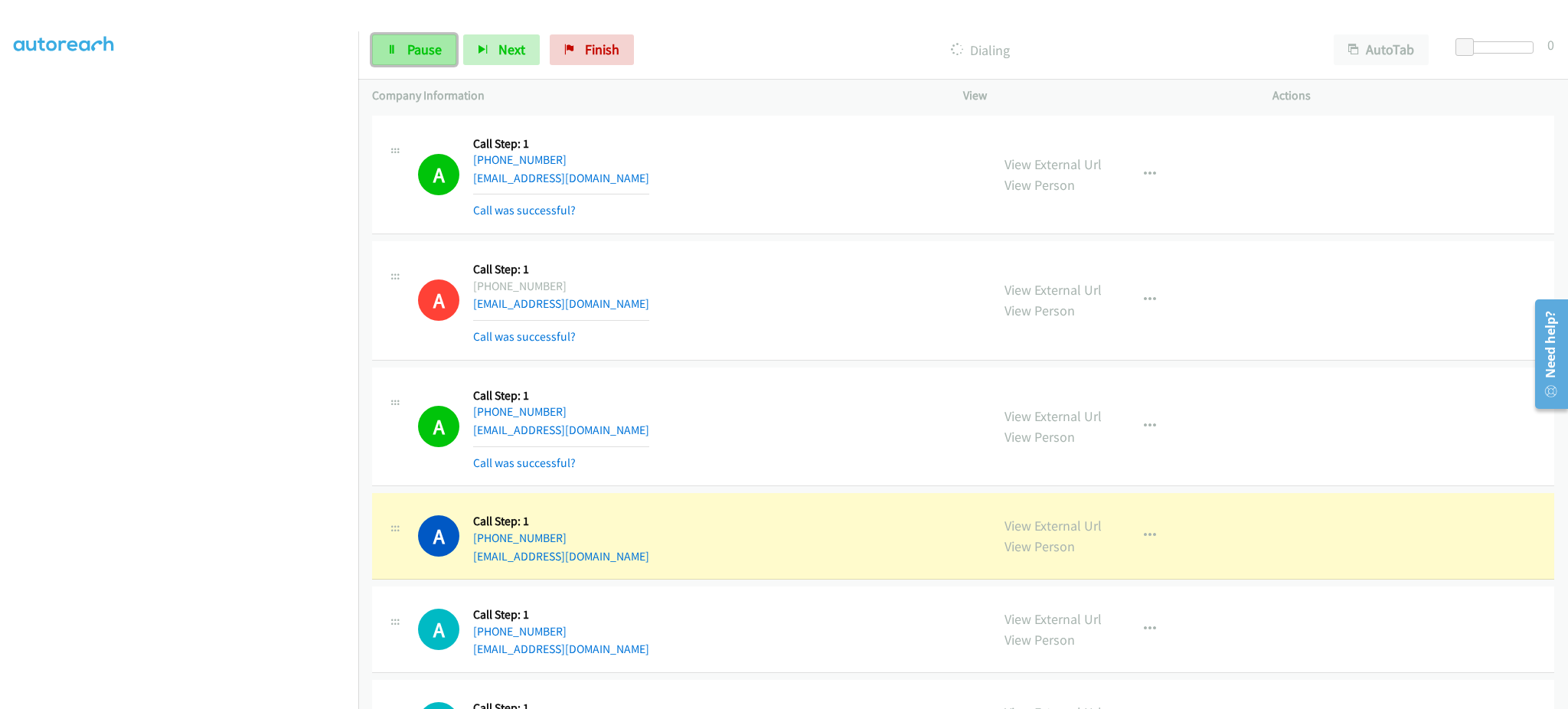
click at [401, 56] on link "Pause" at bounding box center [413, 49] width 84 height 31
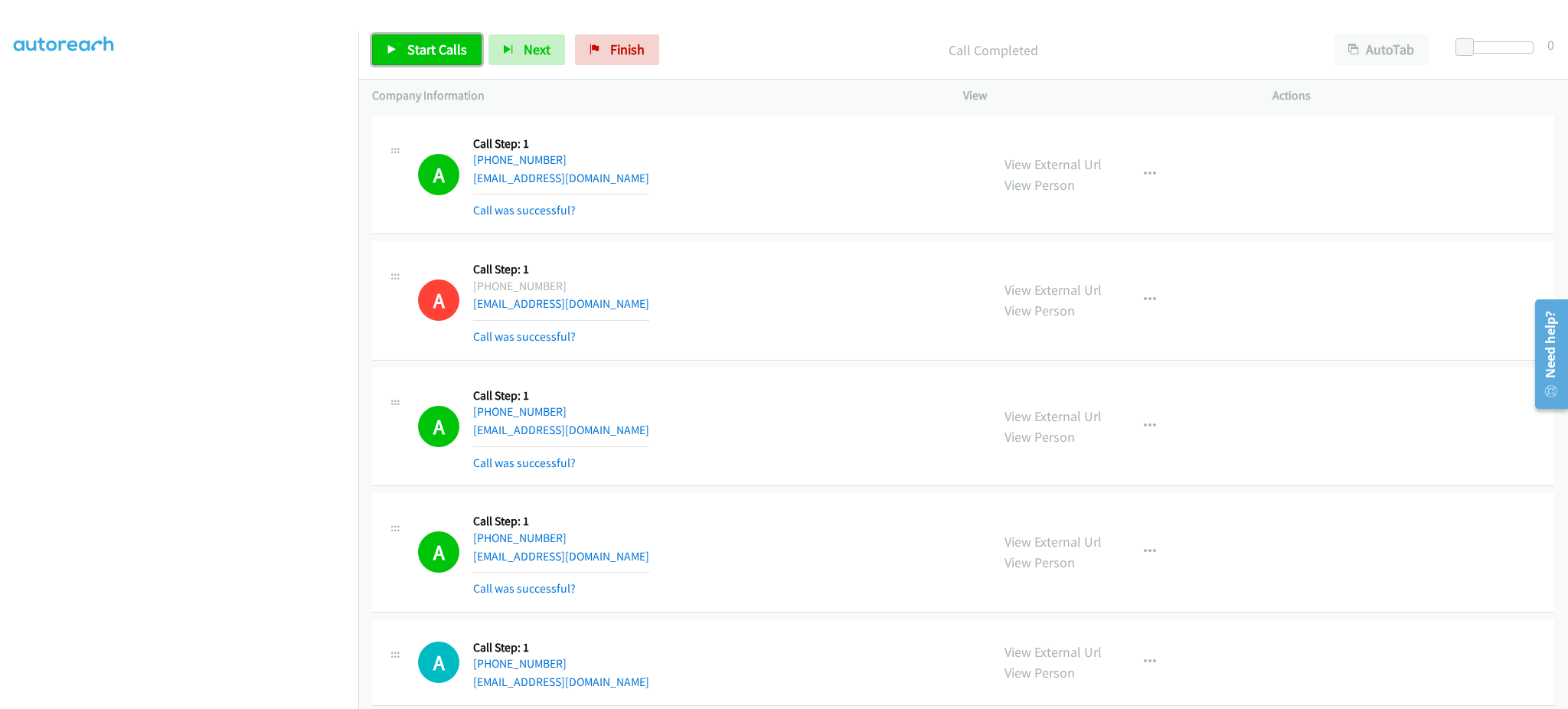
click at [423, 46] on span "Start Calls" at bounding box center [438, 49] width 60 height 17
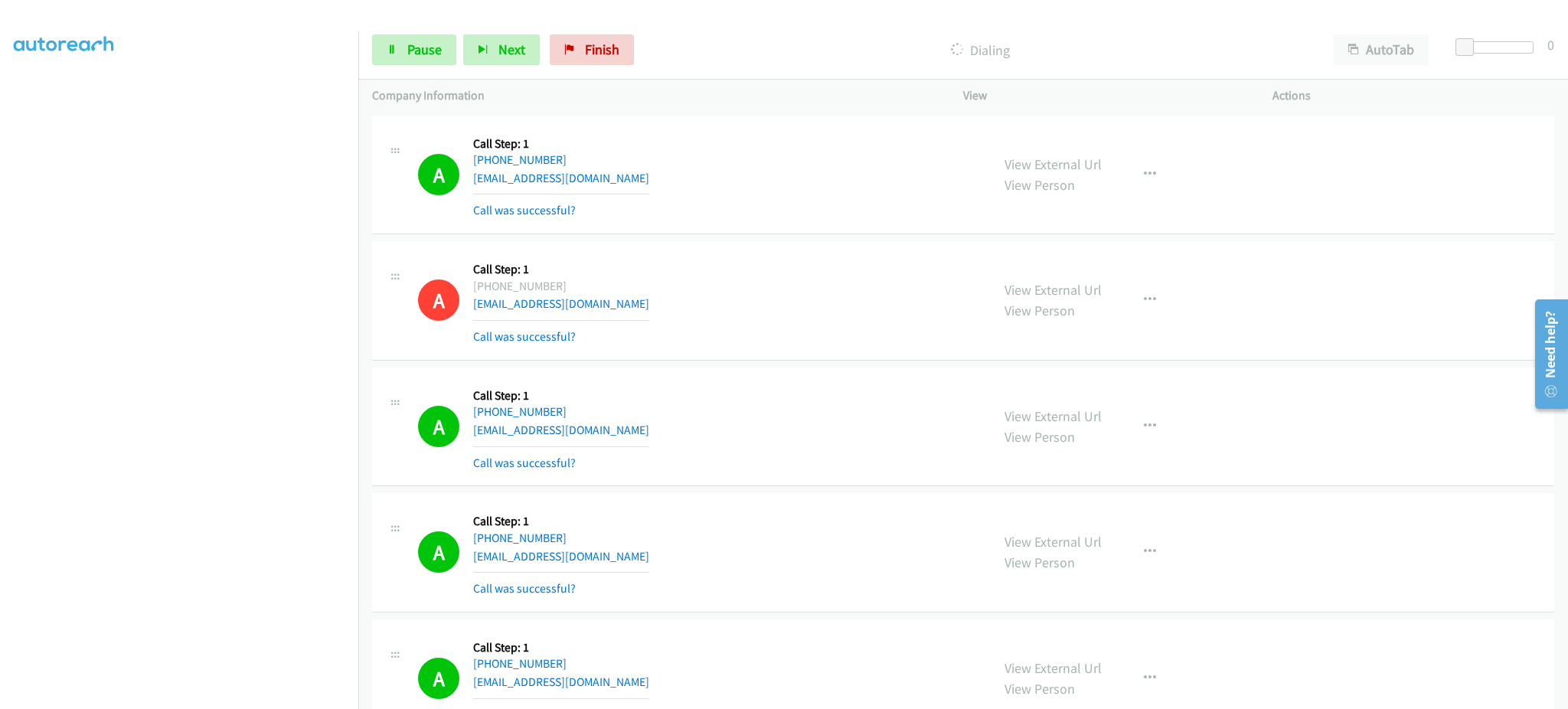
drag, startPoint x: 856, startPoint y: 284, endPoint x: 933, endPoint y: 54, distance: 242.5
click at [856, 284] on div "A Callback Scheduled Call Step: 1 America/Los_Angeles +1 619-405-0137 fireflyre…" at bounding box center [698, 301] width 559 height 92
click at [407, 38] on link "Pause" at bounding box center [413, 49] width 84 height 31
drag, startPoint x: 448, startPoint y: 55, endPoint x: 517, endPoint y: 12, distance: 81.3
click at [448, 55] on span "Start Calls" at bounding box center [438, 49] width 60 height 17
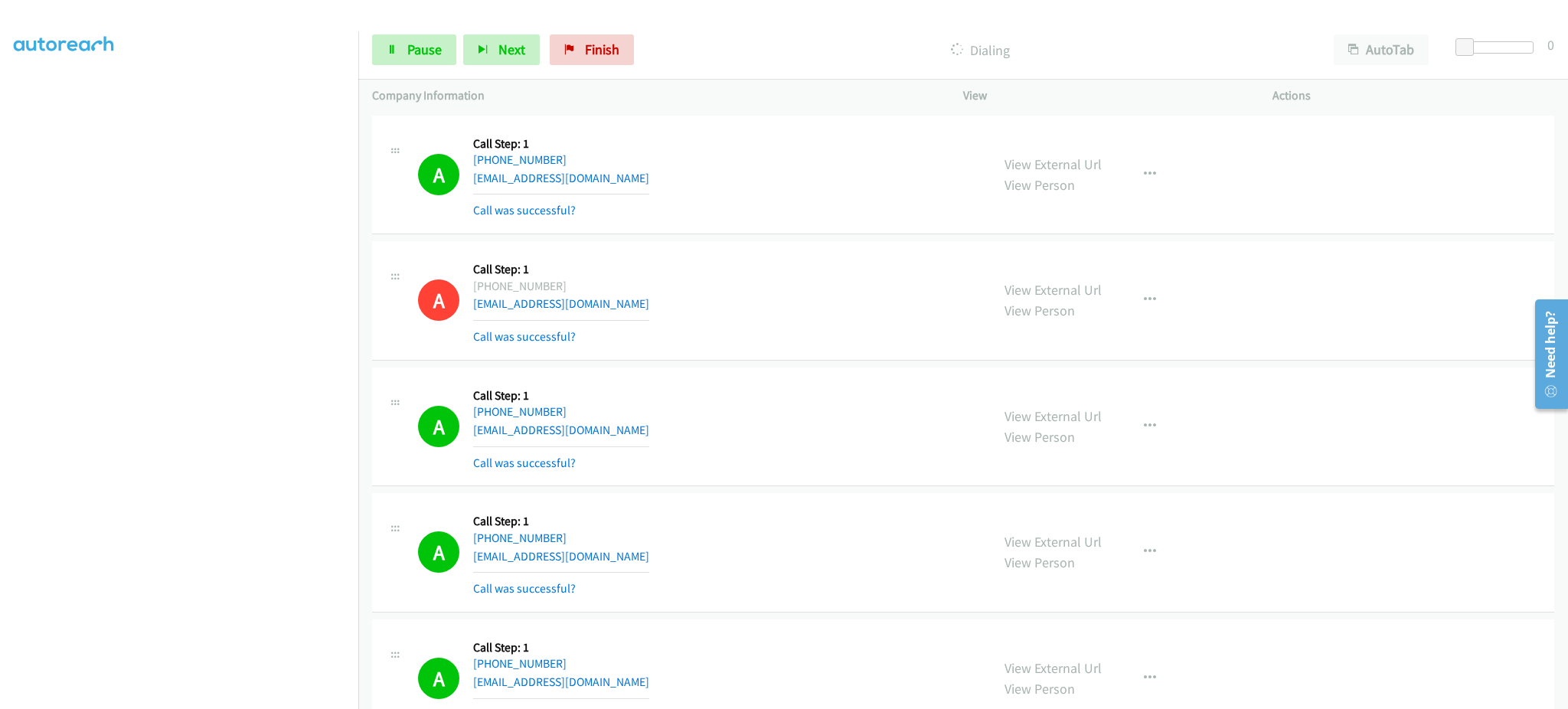
click at [914, 326] on div "A Callback Scheduled Call Step: 1 America/Los_Angeles +1 619-405-0137 fireflyre…" at bounding box center [698, 301] width 559 height 92
click at [445, 56] on link "Pause" at bounding box center [413, 49] width 84 height 31
click at [421, 41] on span "Start Calls" at bounding box center [438, 49] width 60 height 17
drag, startPoint x: 417, startPoint y: 58, endPoint x: 571, endPoint y: 10, distance: 161.3
click at [417, 58] on link "Pause" at bounding box center [413, 49] width 84 height 31
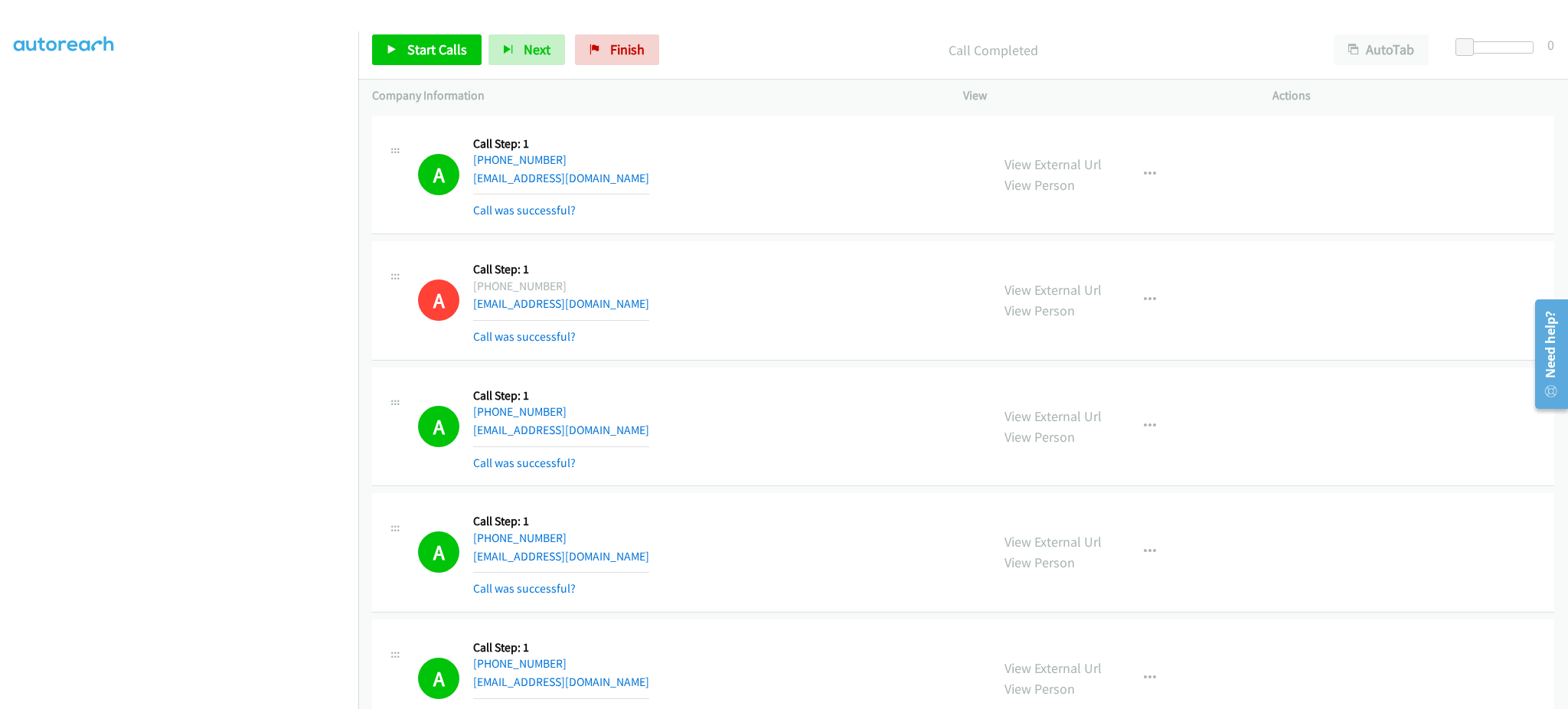
click at [472, 66] on div "Start Calls Pause Next Finish Call Completed AutoTab AutoTab 0" at bounding box center [963, 50] width 1210 height 59
click at [435, 56] on span "Start Calls" at bounding box center [438, 49] width 60 height 17
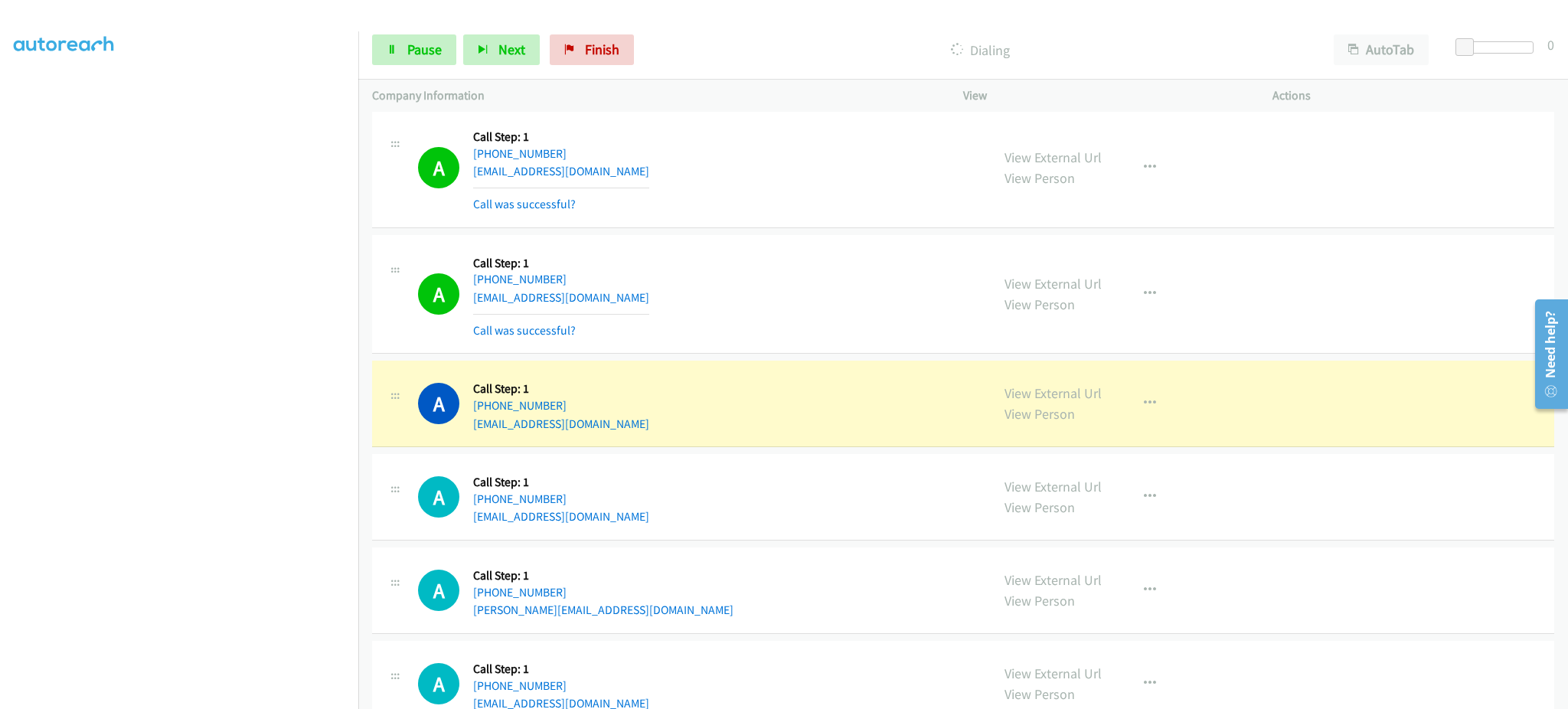
scroll to position [2145, 0]
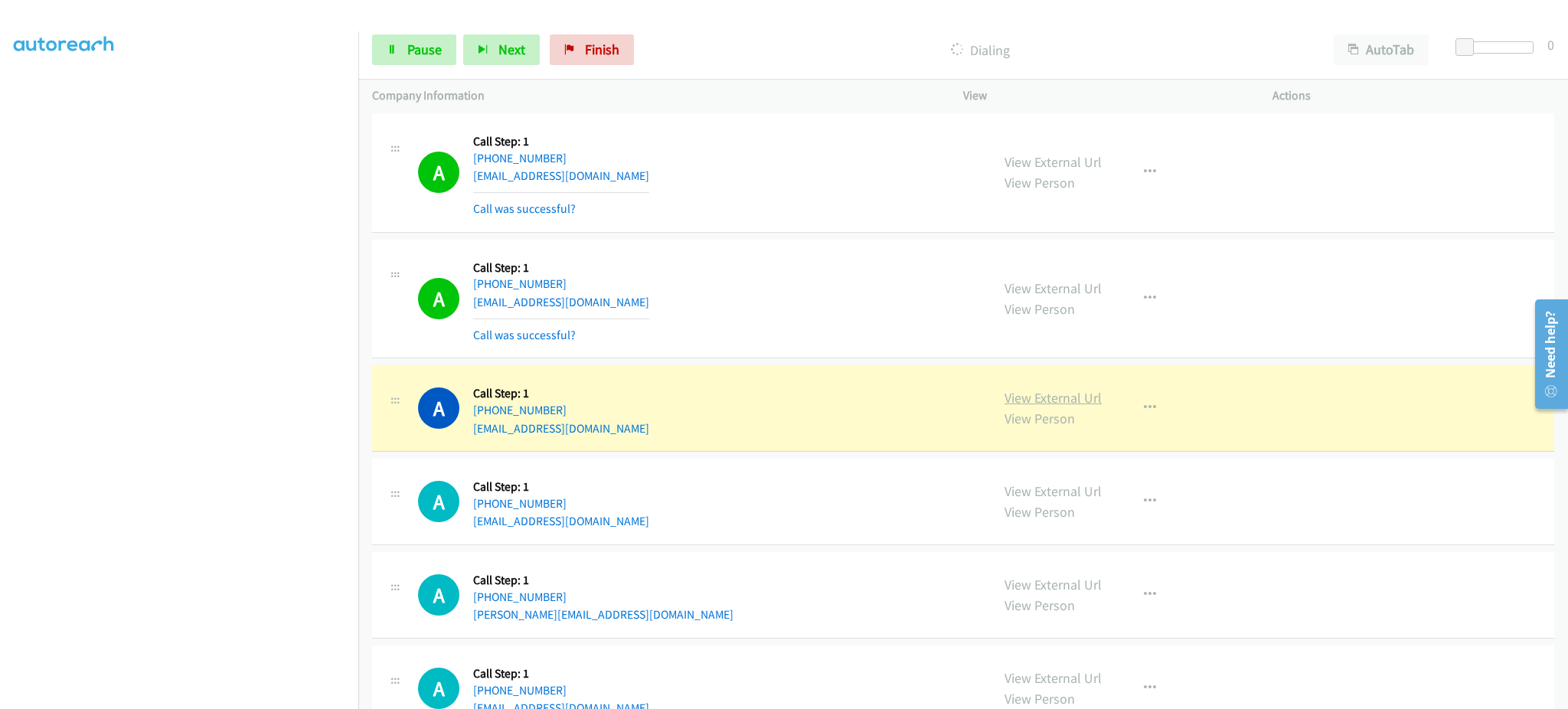
click at [1050, 400] on link "View External Url" at bounding box center [1053, 398] width 97 height 17
click at [432, 62] on link "Pause" at bounding box center [413, 49] width 84 height 31
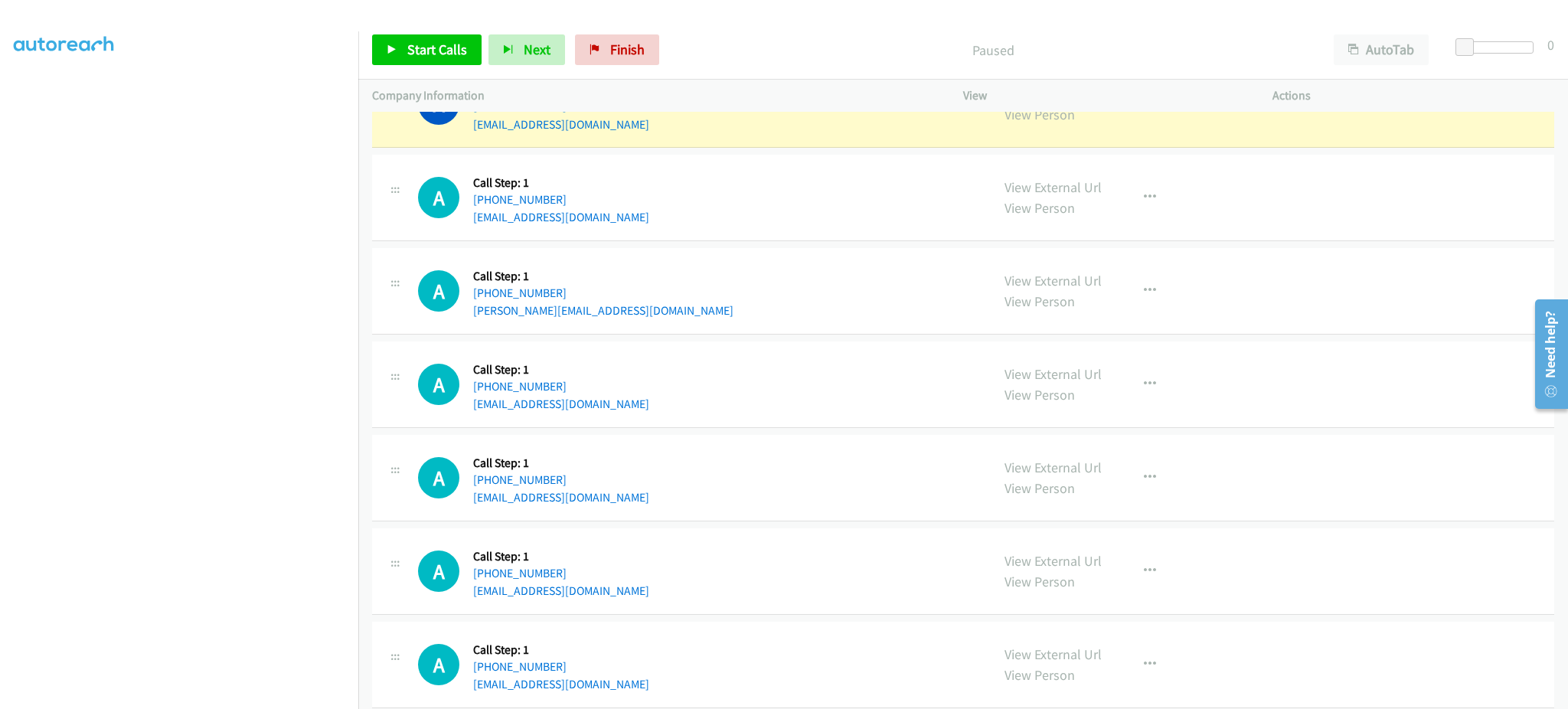
scroll to position [2452, 0]
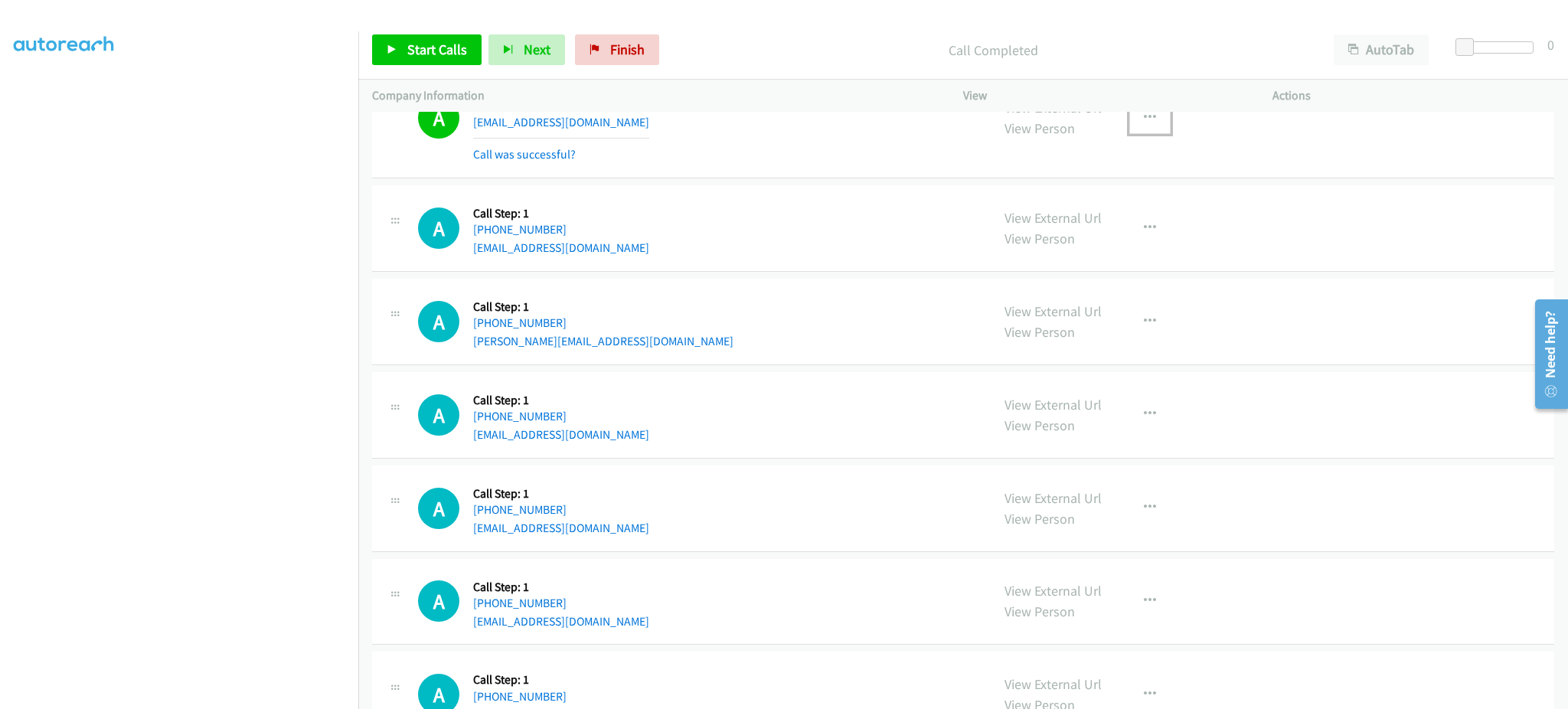
click at [1156, 117] on button "button" at bounding box center [1150, 117] width 42 height 31
click at [1103, 245] on link "Add to do not call list" at bounding box center [1068, 249] width 204 height 31
click at [427, 55] on span "Start Calls" at bounding box center [438, 49] width 60 height 17
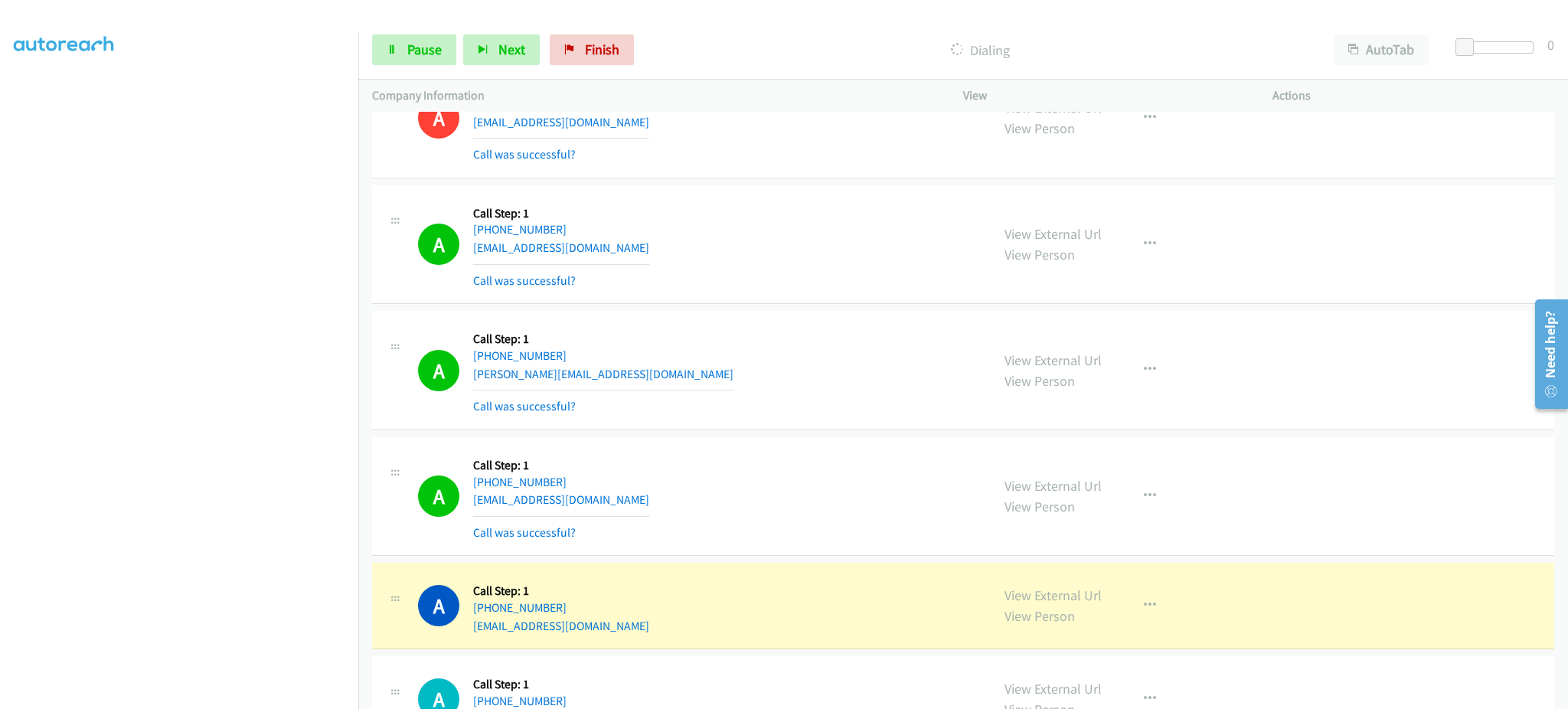
scroll to position [2758, 0]
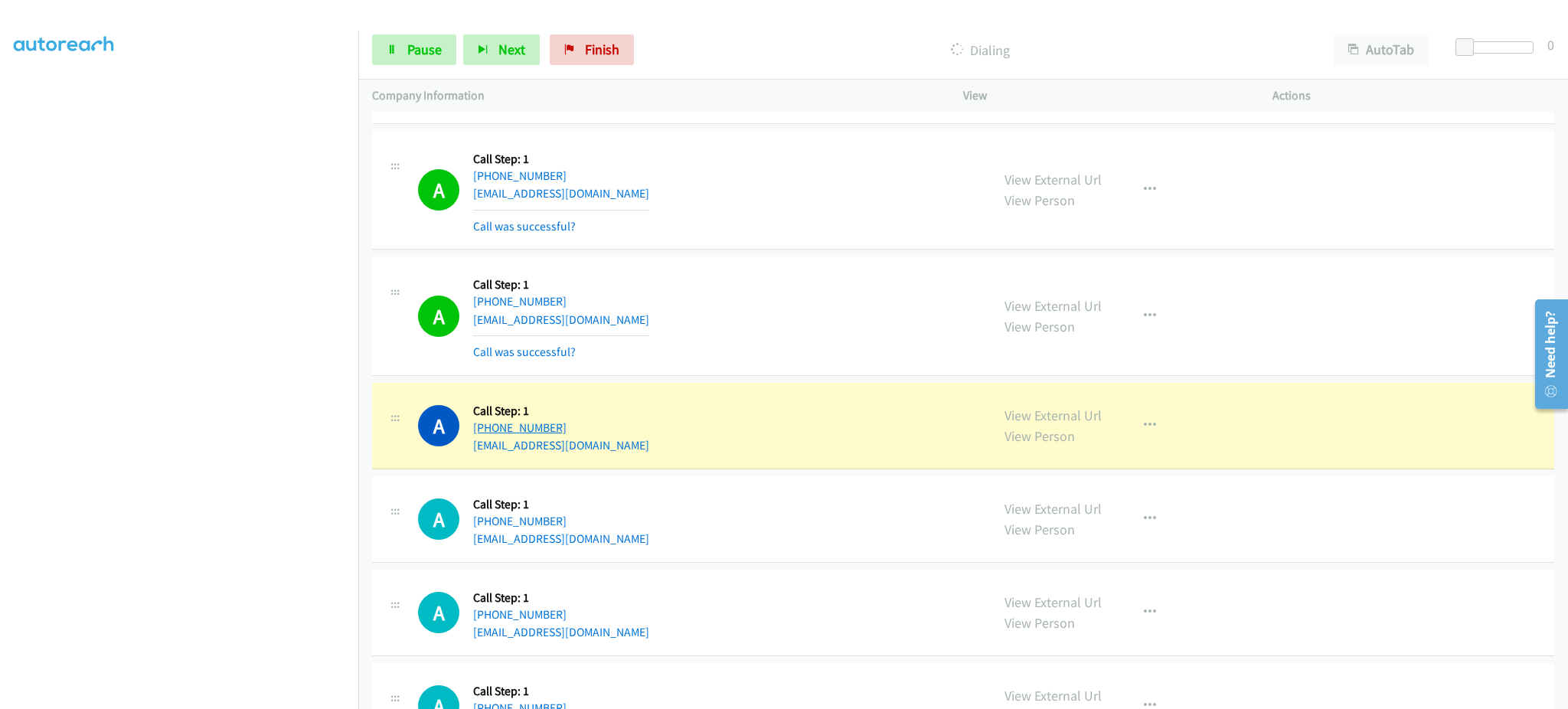
drag, startPoint x: 678, startPoint y: 429, endPoint x: 487, endPoint y: 436, distance: 191.1
click at [487, 436] on div "A Callback Scheduled Call Step: 1 America/New_York +1 786-901-0185 vgarcia@maxa…" at bounding box center [698, 426] width 559 height 58
copy link "786-901-0185"
click at [1056, 415] on link "View External Url" at bounding box center [1053, 415] width 97 height 17
click at [426, 67] on div "Start Calls Pause Next Finish Dialing AutoTab AutoTab 0" at bounding box center [963, 50] width 1210 height 59
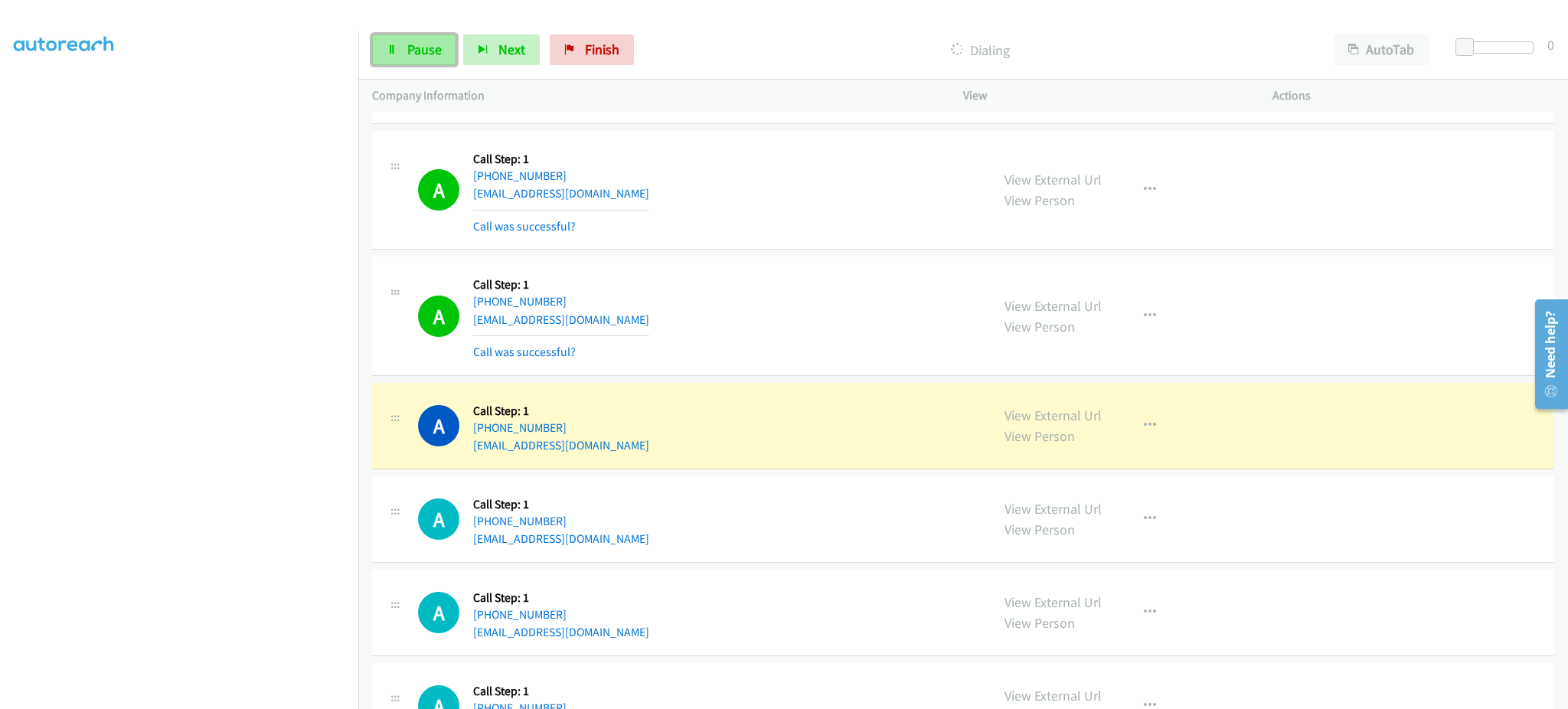
click at [426, 57] on span "Pause" at bounding box center [424, 49] width 34 height 17
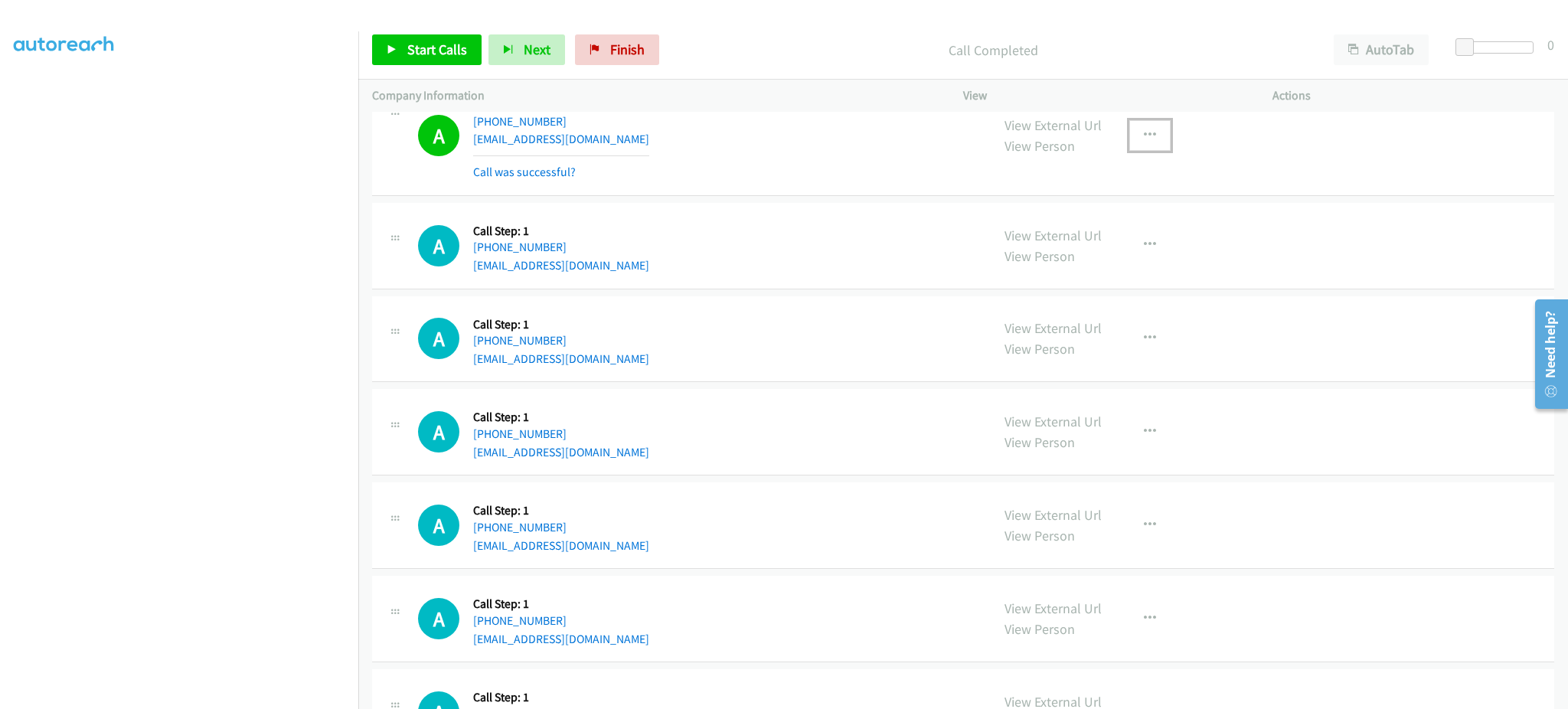
click at [1144, 131] on icon "button" at bounding box center [1150, 136] width 12 height 12
click at [1066, 269] on link "Add to do not call list" at bounding box center [1068, 266] width 204 height 31
click at [454, 61] on link "Start Calls" at bounding box center [427, 49] width 110 height 31
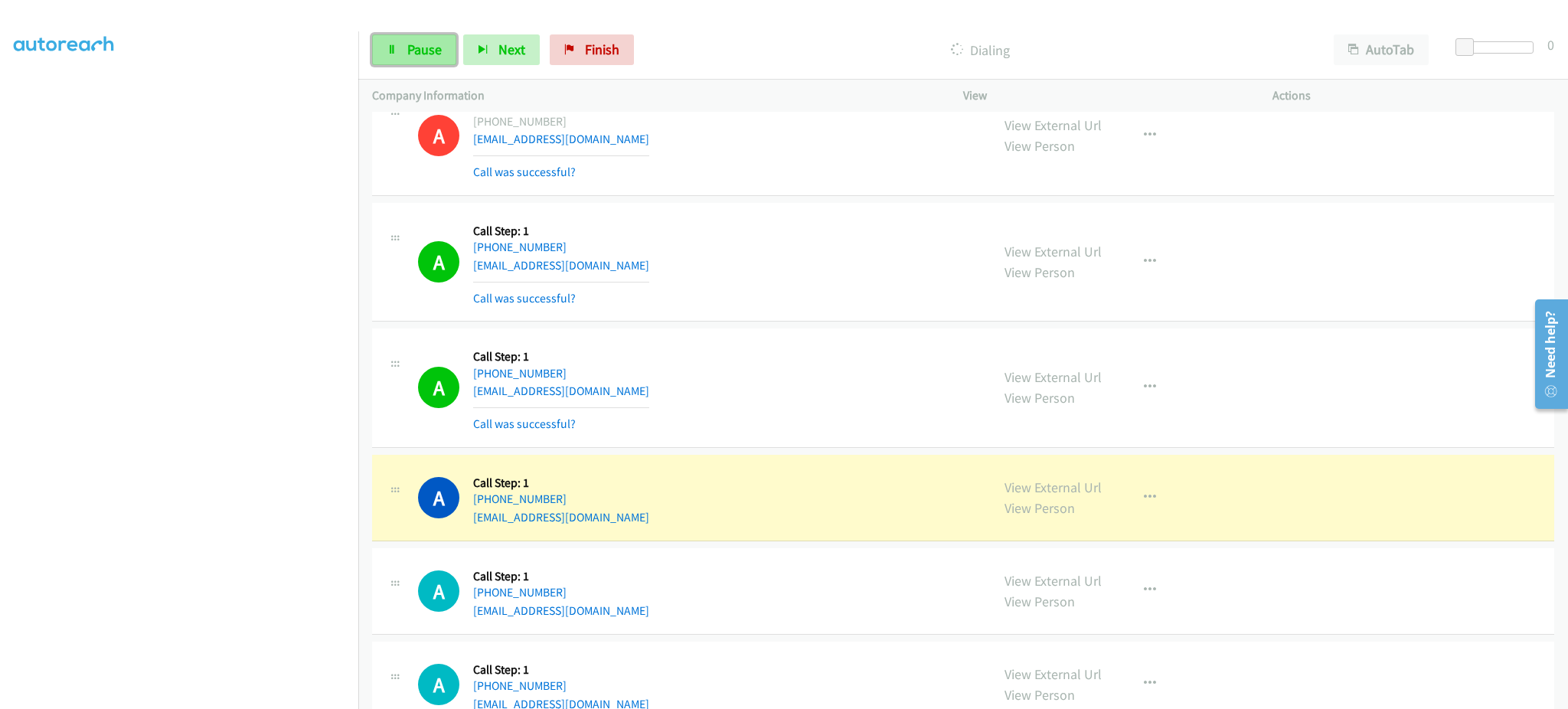
click at [442, 57] on link "Pause" at bounding box center [413, 49] width 84 height 31
